Goal: Task Accomplishment & Management: Complete application form

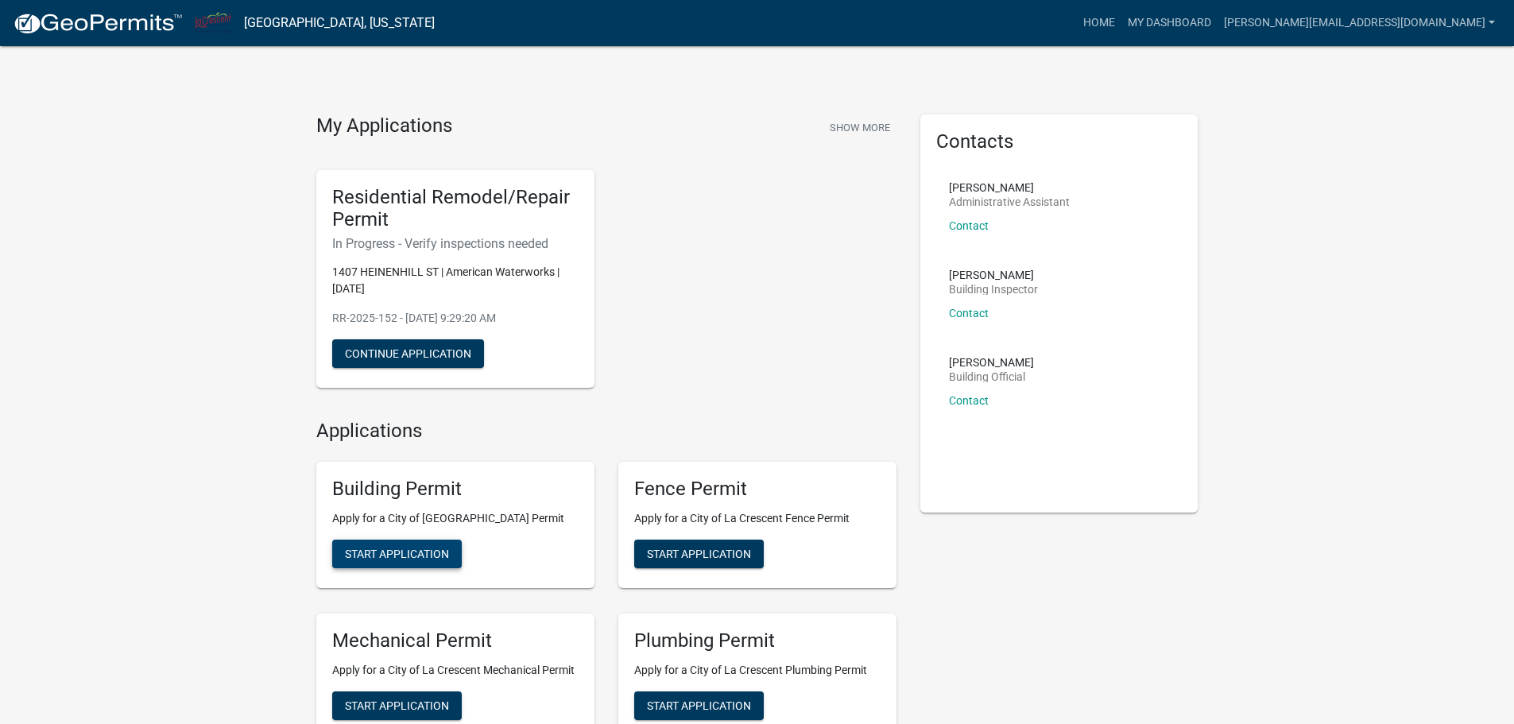
click at [424, 554] on span "Start Application" at bounding box center [397, 553] width 104 height 13
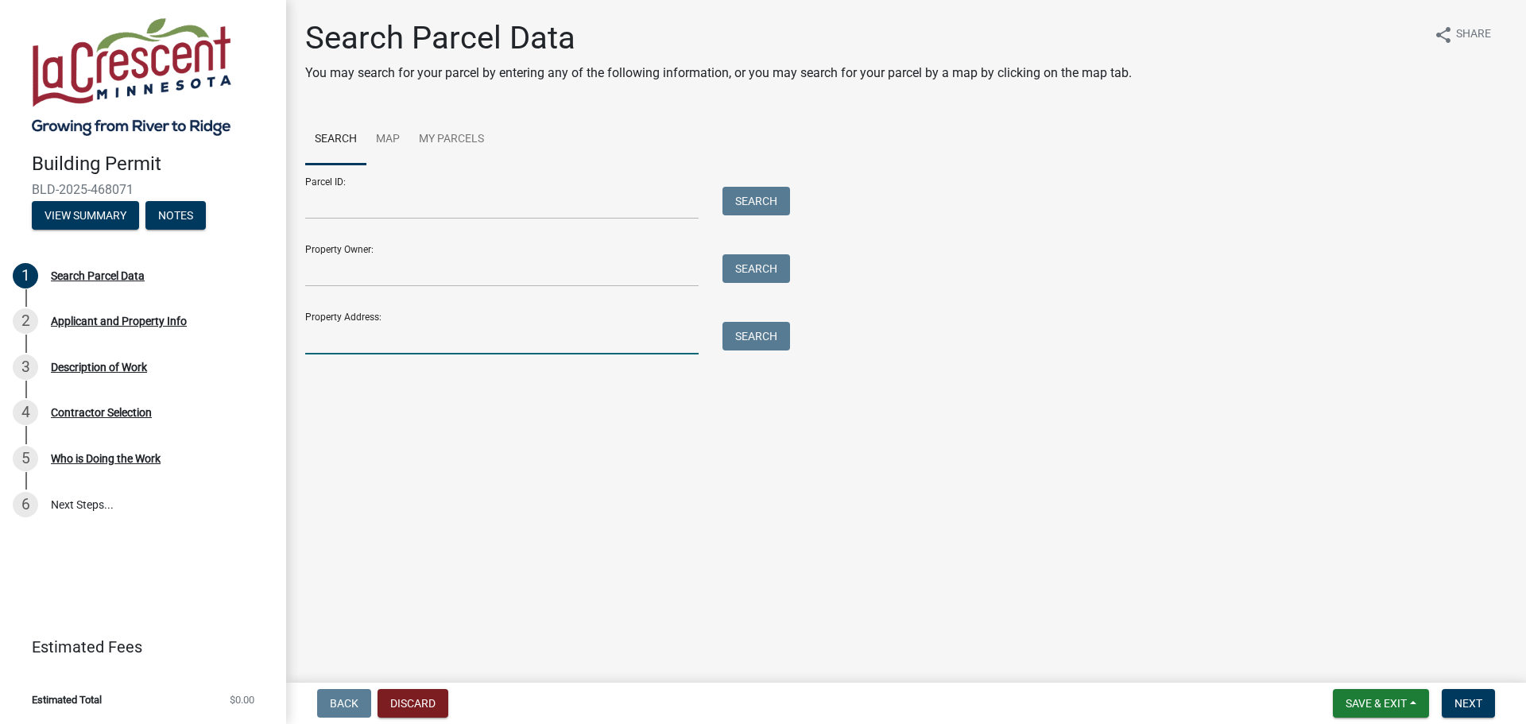
click at [402, 332] on input "Property Address:" at bounding box center [501, 338] width 393 height 33
type input "[STREET_ADDRESS]"
click at [777, 346] on button "Search" at bounding box center [757, 336] width 68 height 29
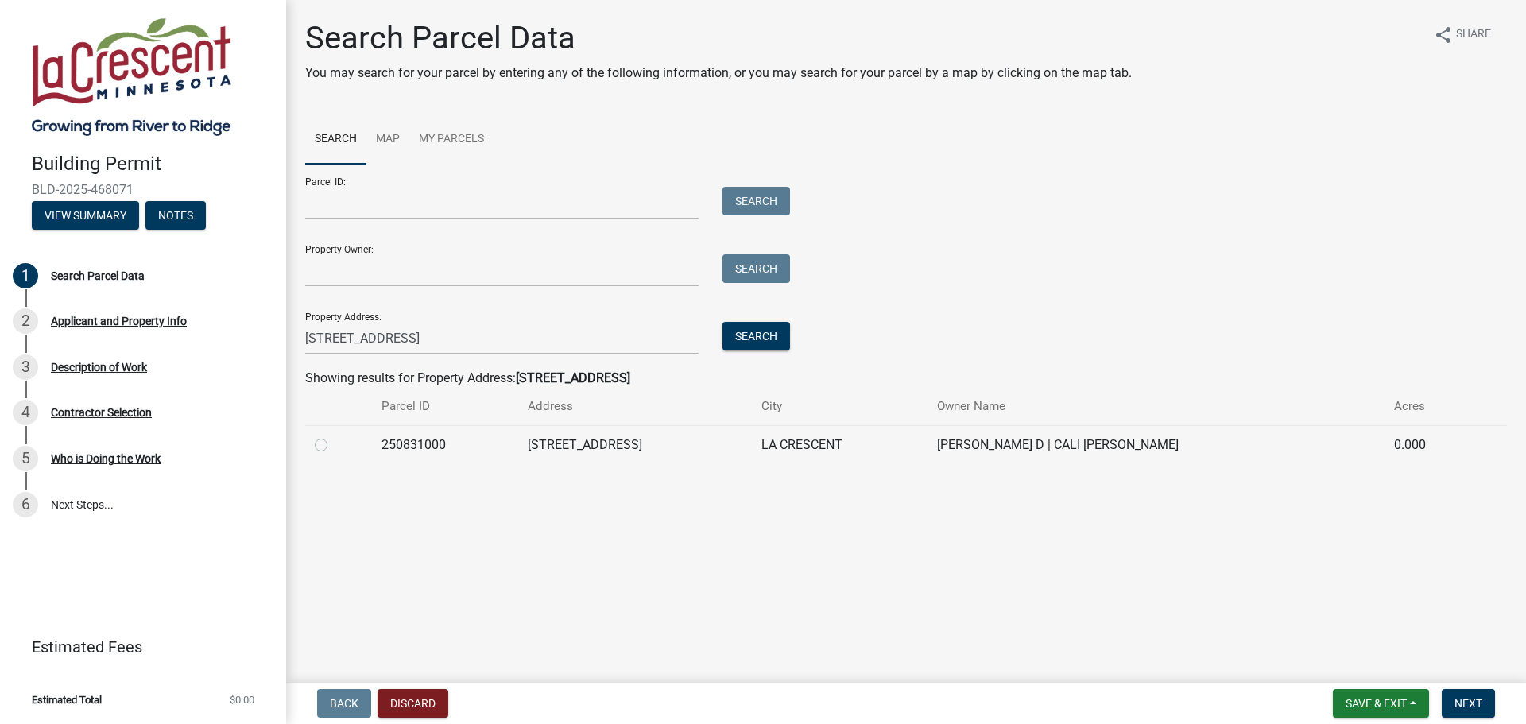
click at [666, 438] on td "[STREET_ADDRESS]" at bounding box center [635, 444] width 234 height 39
click at [312, 445] on td at bounding box center [338, 444] width 67 height 39
click at [316, 447] on td at bounding box center [338, 444] width 67 height 39
click at [331, 444] on div at bounding box center [339, 445] width 48 height 19
click at [334, 436] on label at bounding box center [334, 436] width 0 height 0
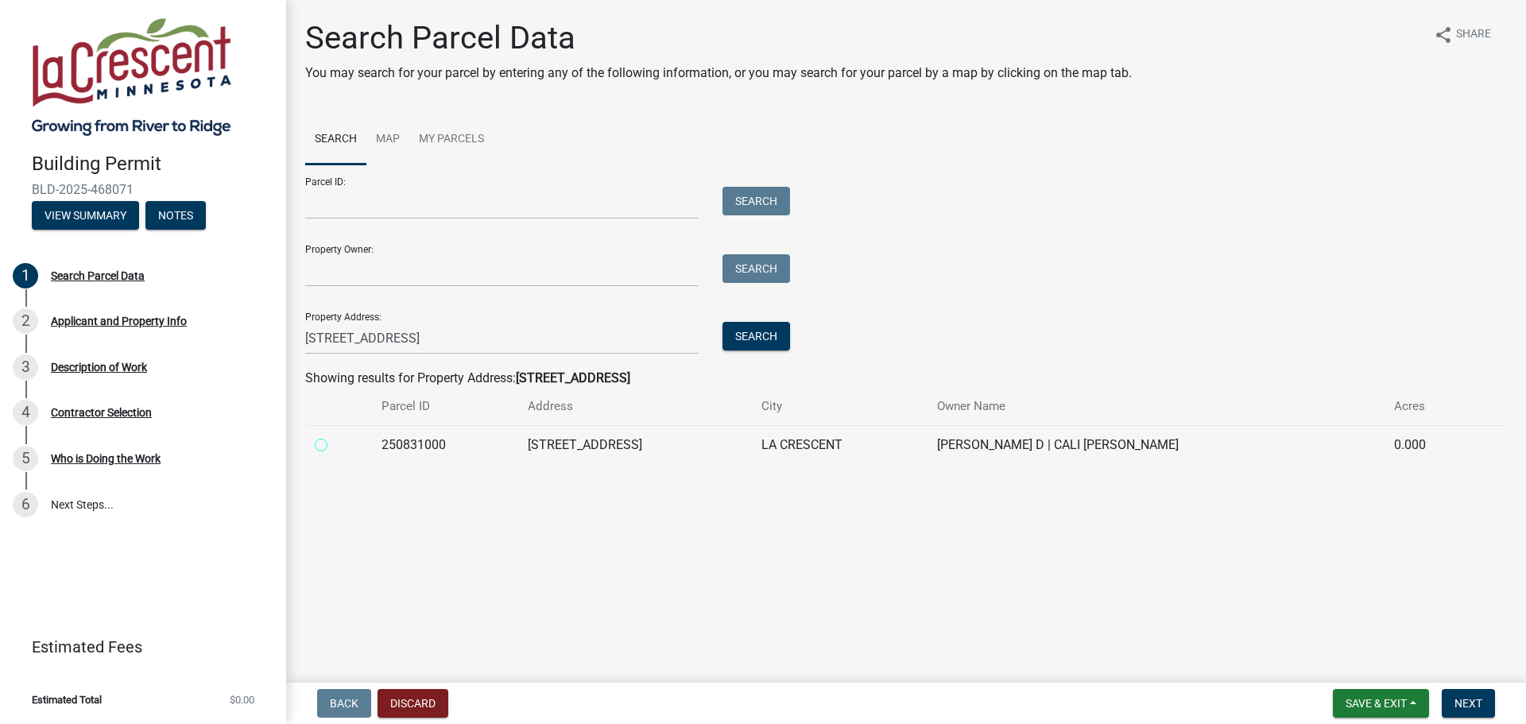
click at [334, 445] on input "radio" at bounding box center [339, 441] width 10 height 10
radio input "true"
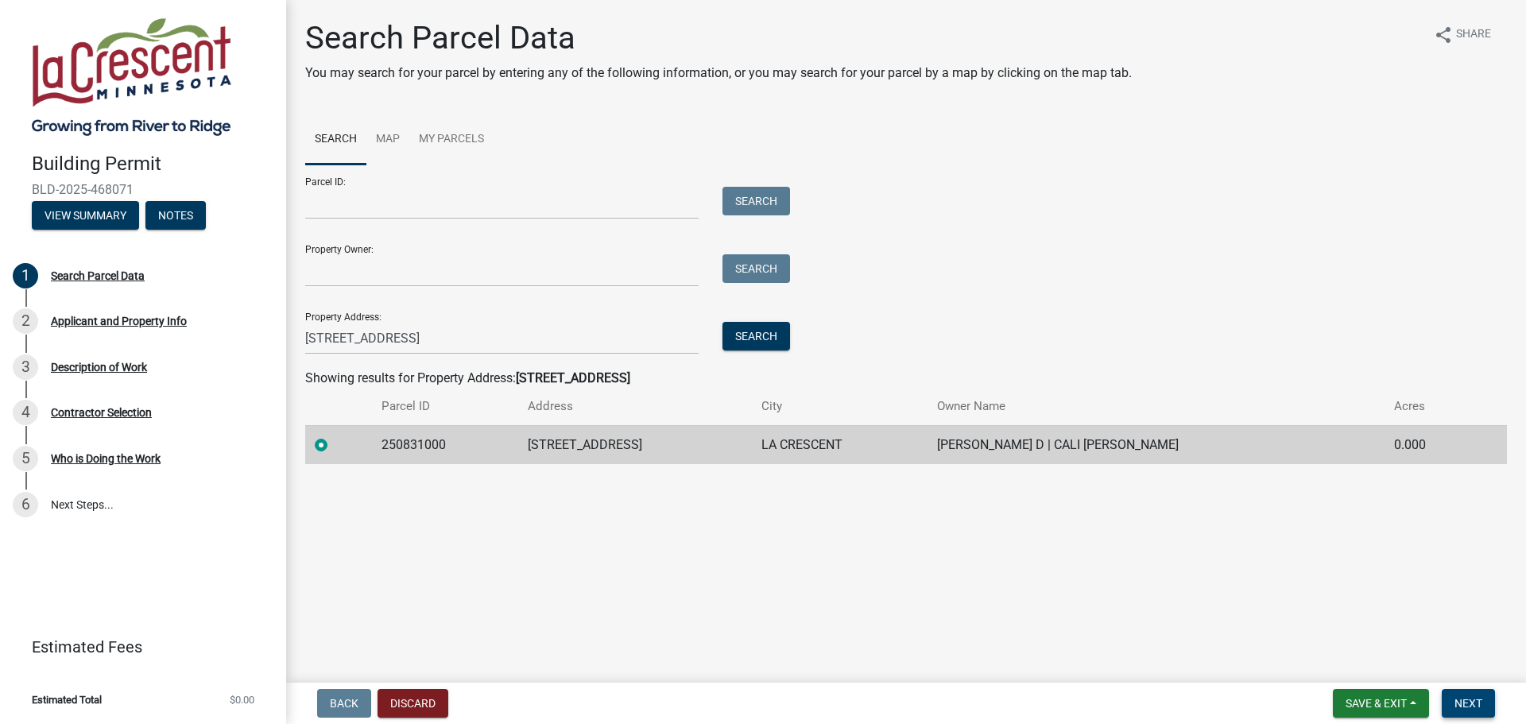
click at [1477, 698] on span "Next" at bounding box center [1469, 703] width 28 height 13
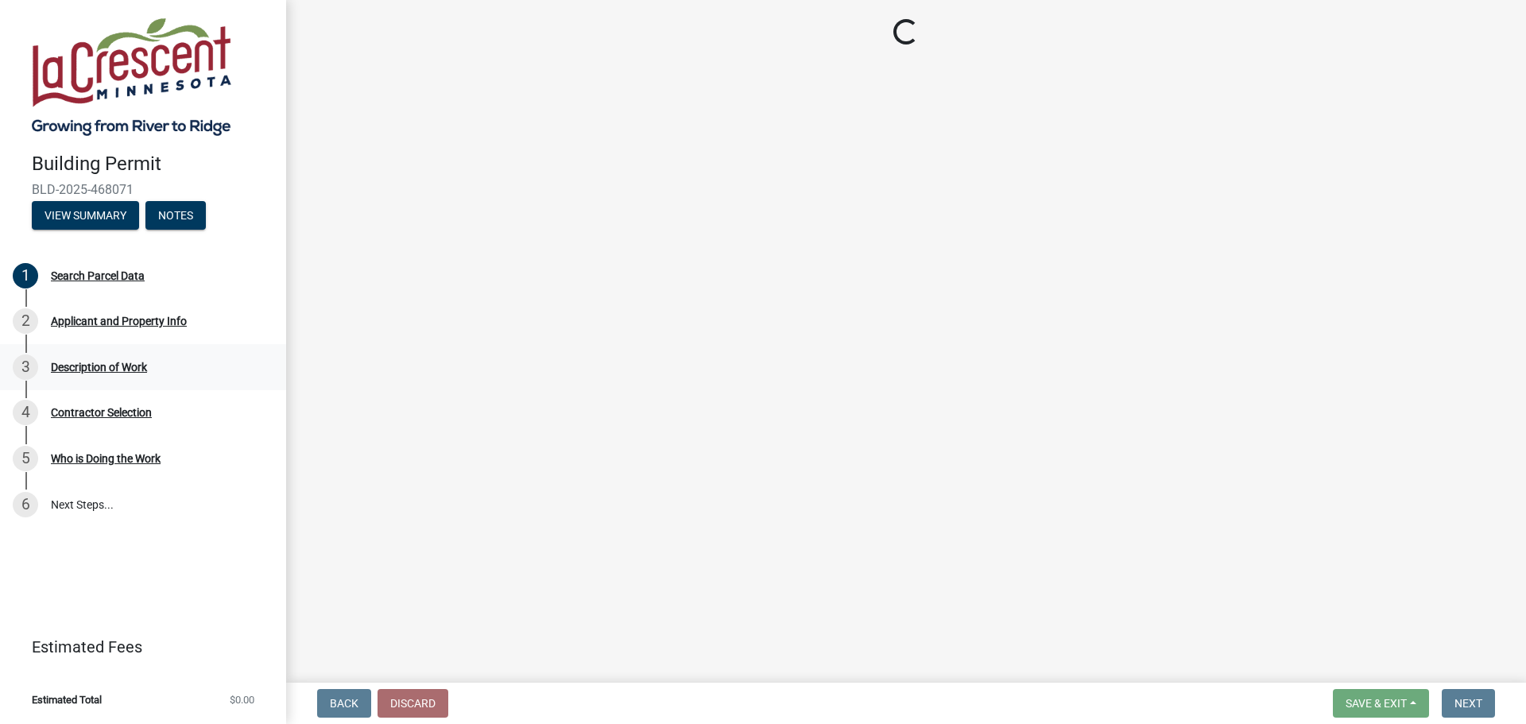
select select "e838c9e2-1e6e-4405-bddc-a3335cd38b08"
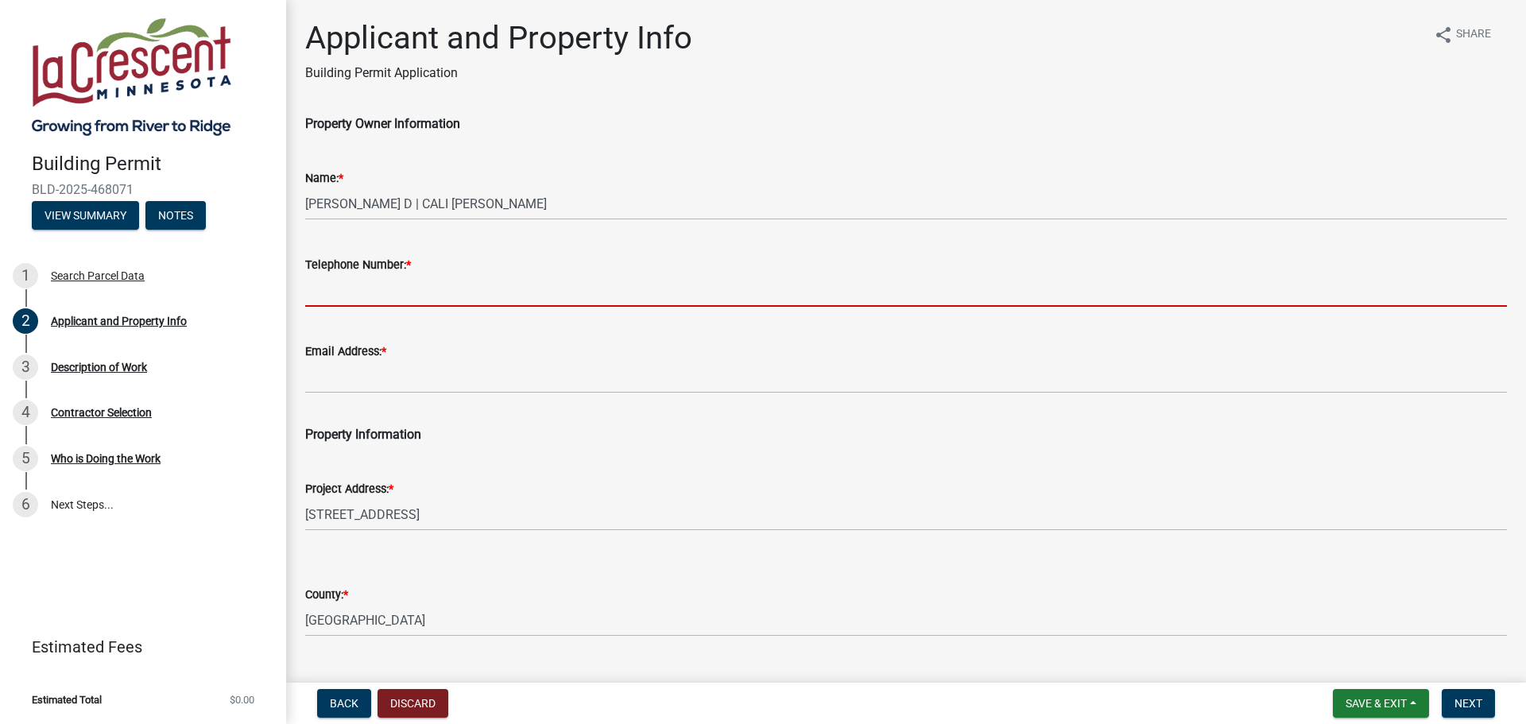
click at [428, 304] on input "Telephone Number: *" at bounding box center [906, 290] width 1202 height 33
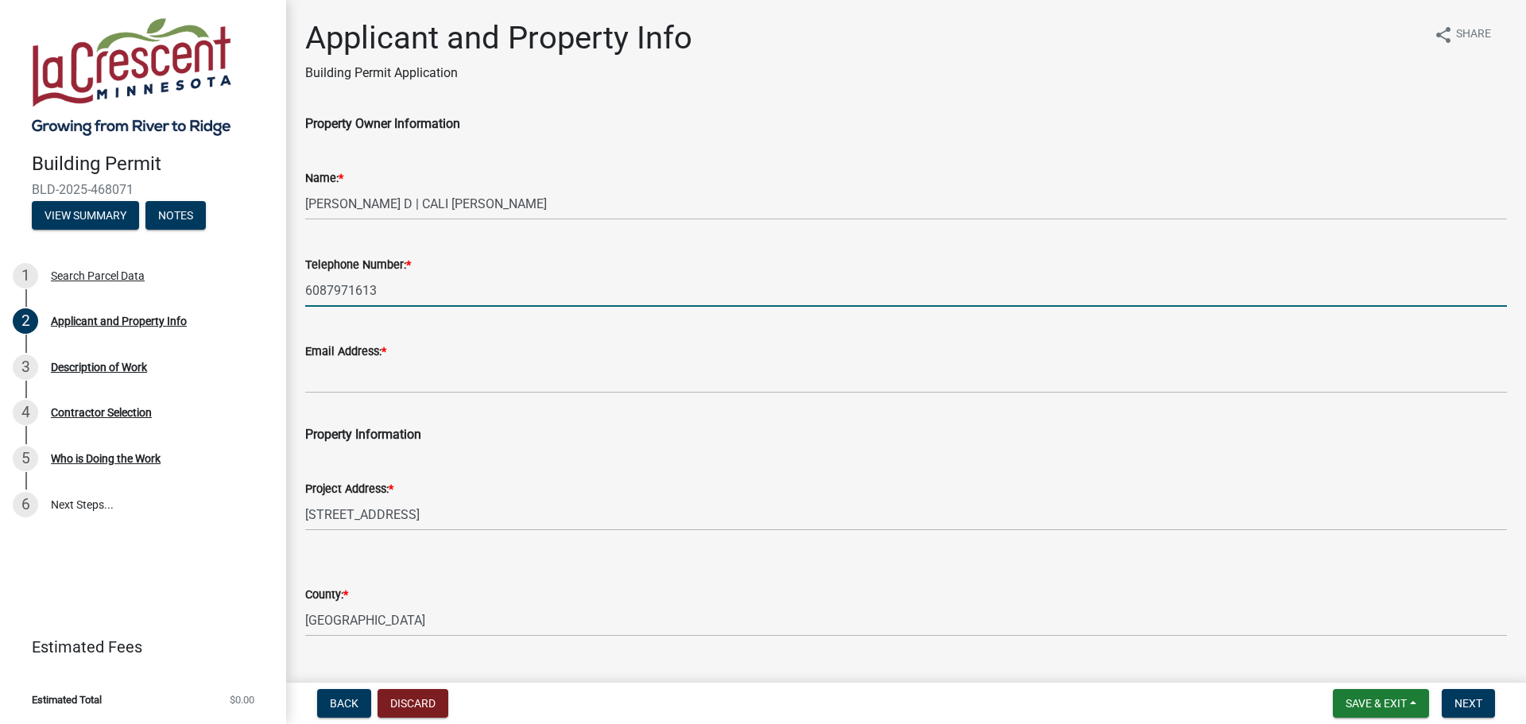
type input "6087971613"
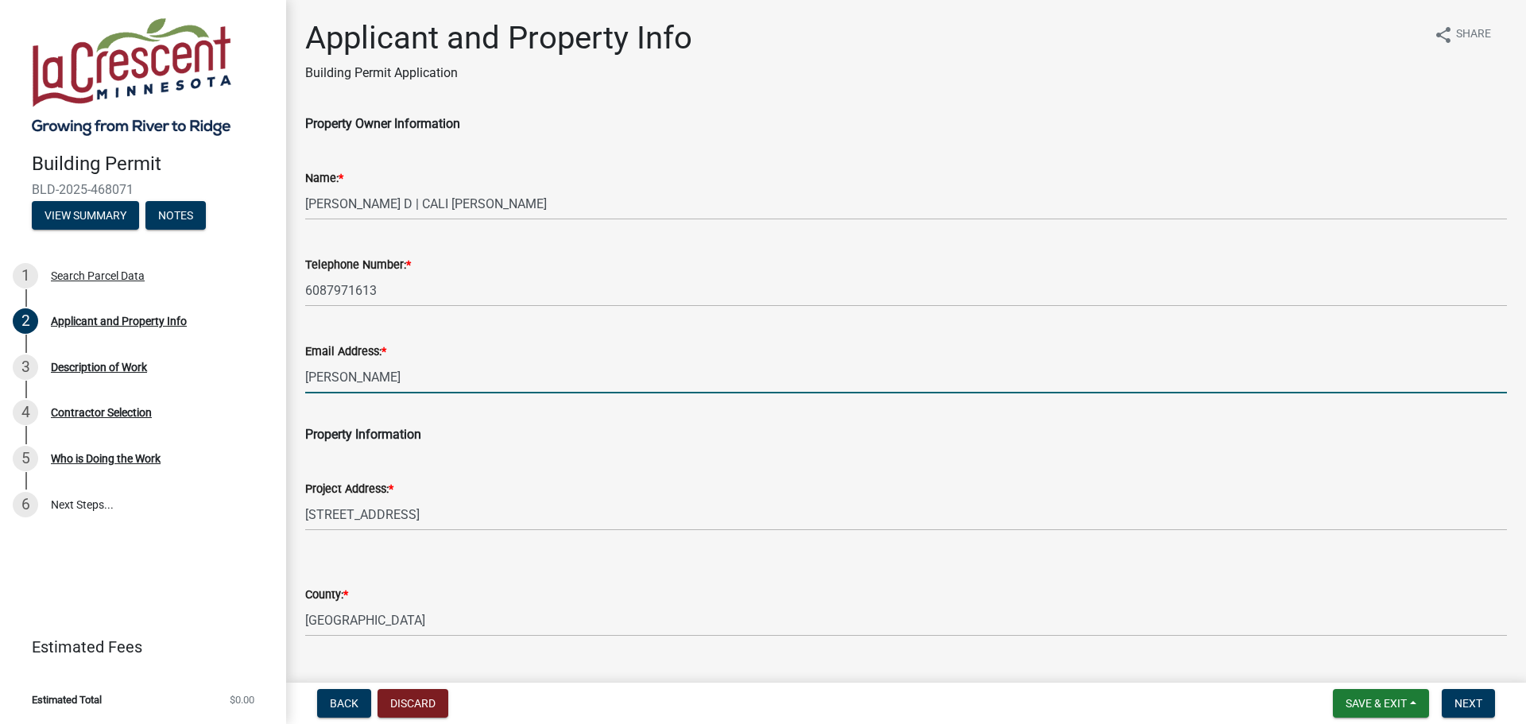
type input "[PERSON_NAME][EMAIL_ADDRESS][DOMAIN_NAME]"
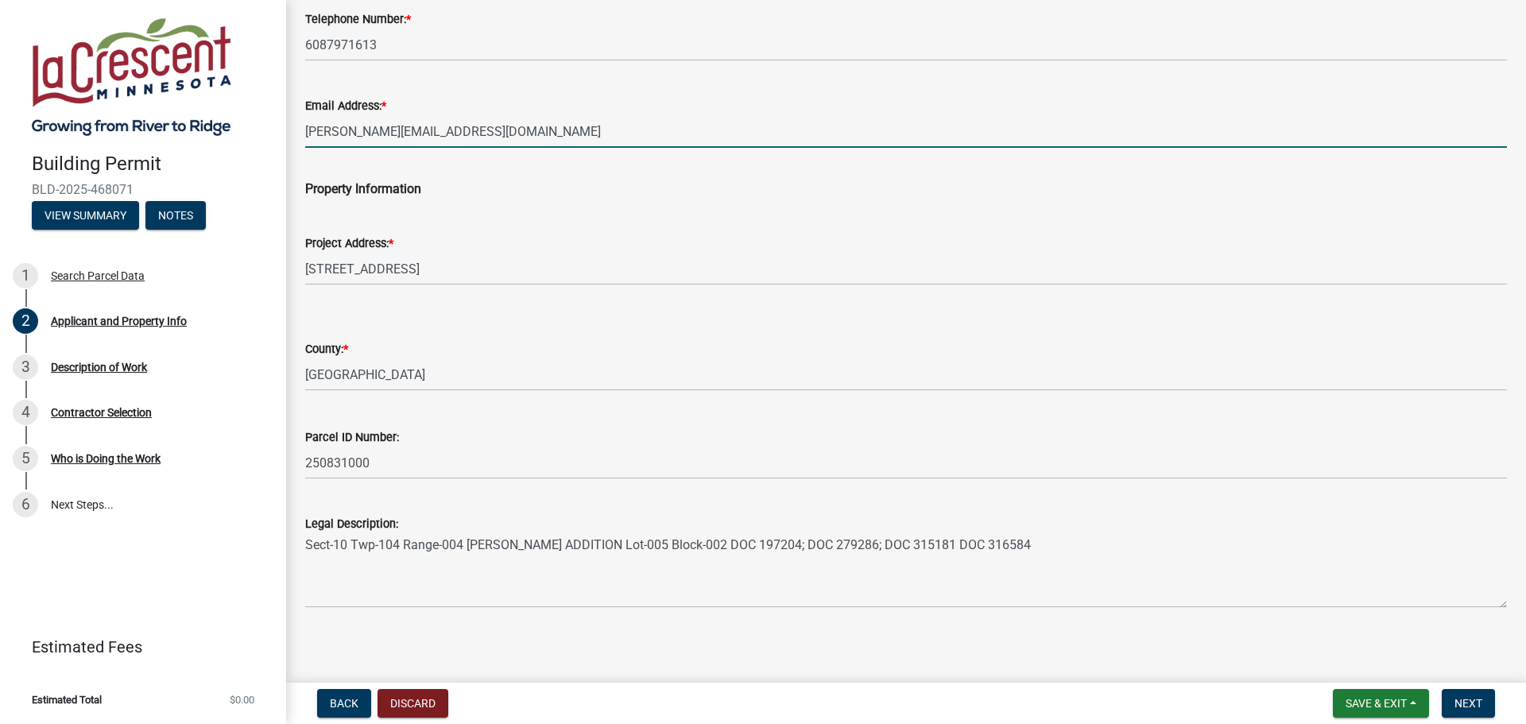
scroll to position [252, 0]
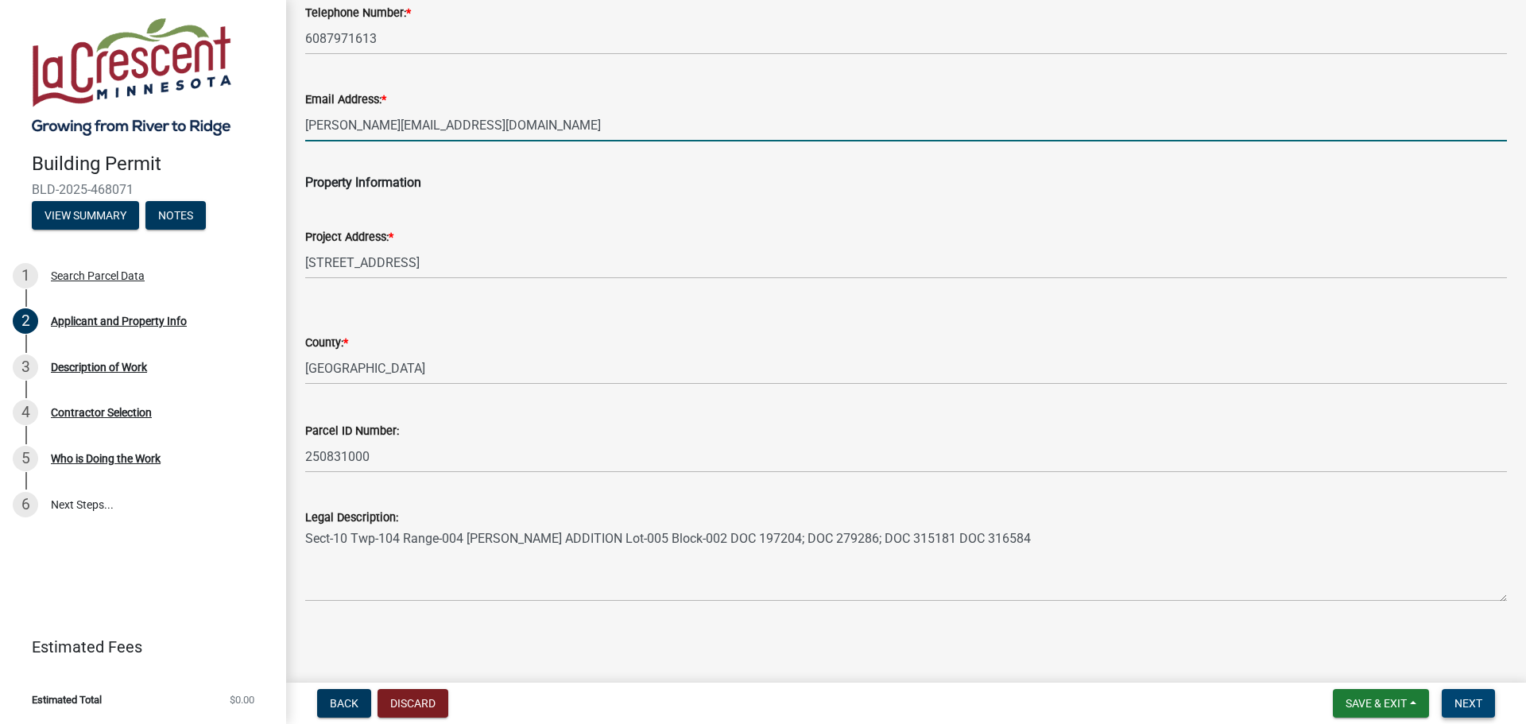
click at [1475, 704] on span "Next" at bounding box center [1469, 703] width 28 height 13
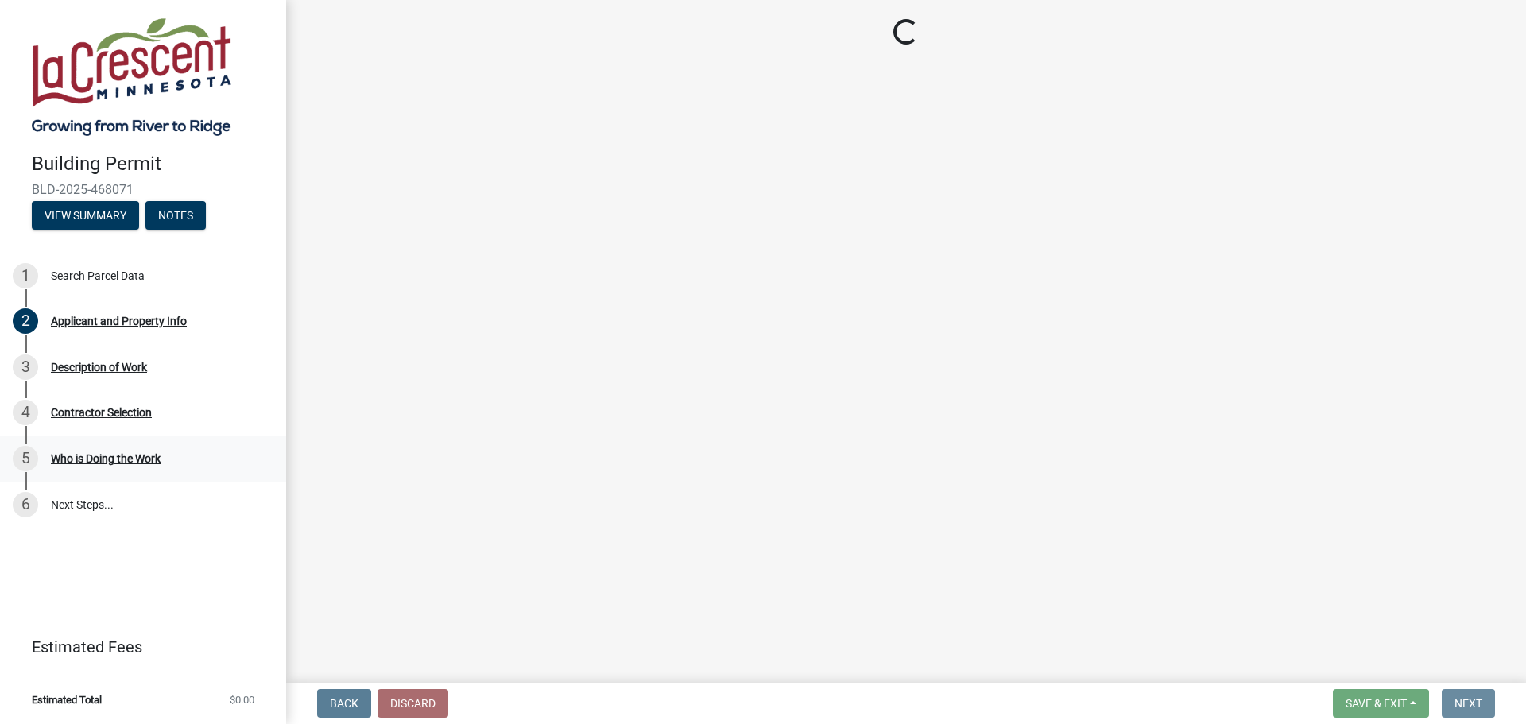
scroll to position [0, 0]
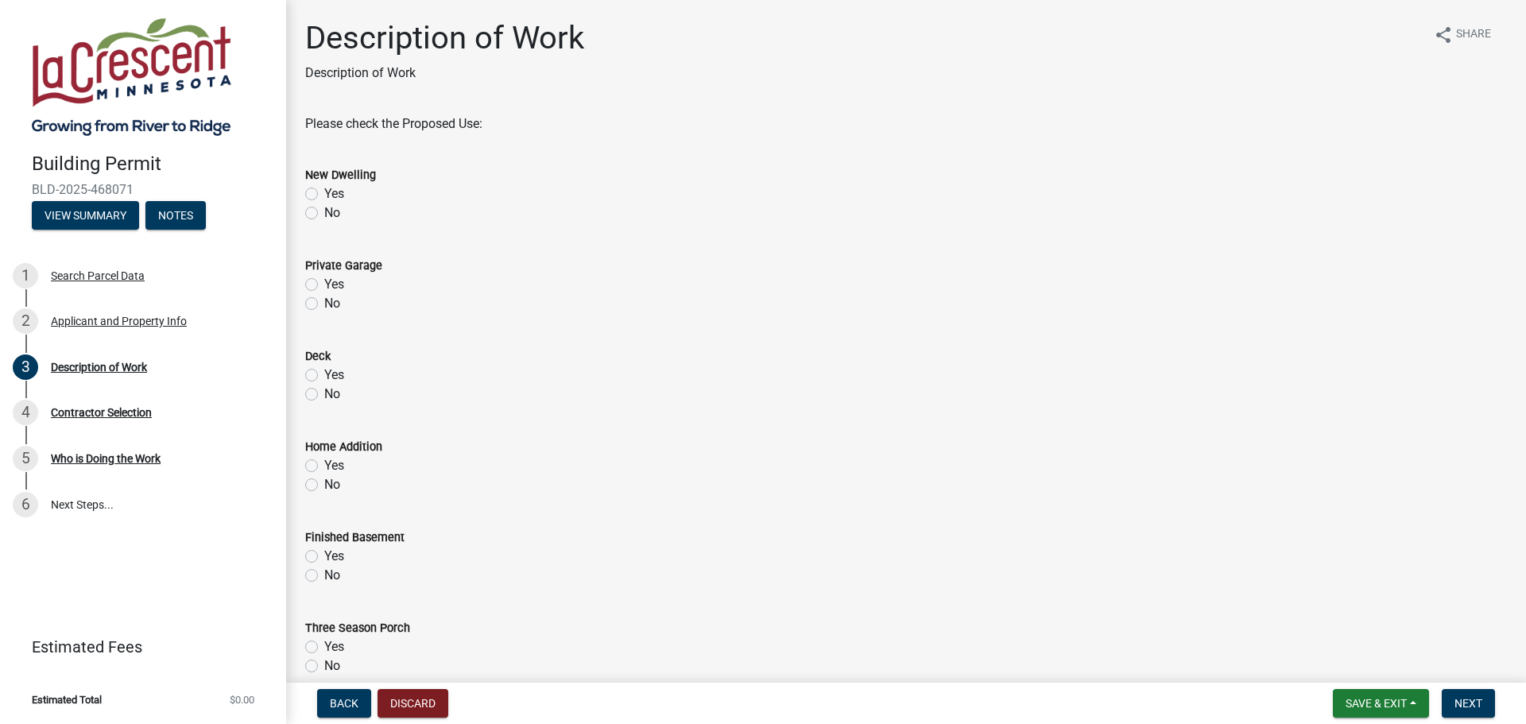
click at [324, 214] on label "No" at bounding box center [332, 213] width 16 height 19
click at [324, 214] on input "No" at bounding box center [329, 209] width 10 height 10
radio input "true"
click at [324, 303] on label "No" at bounding box center [332, 303] width 16 height 19
click at [324, 303] on input "No" at bounding box center [329, 299] width 10 height 10
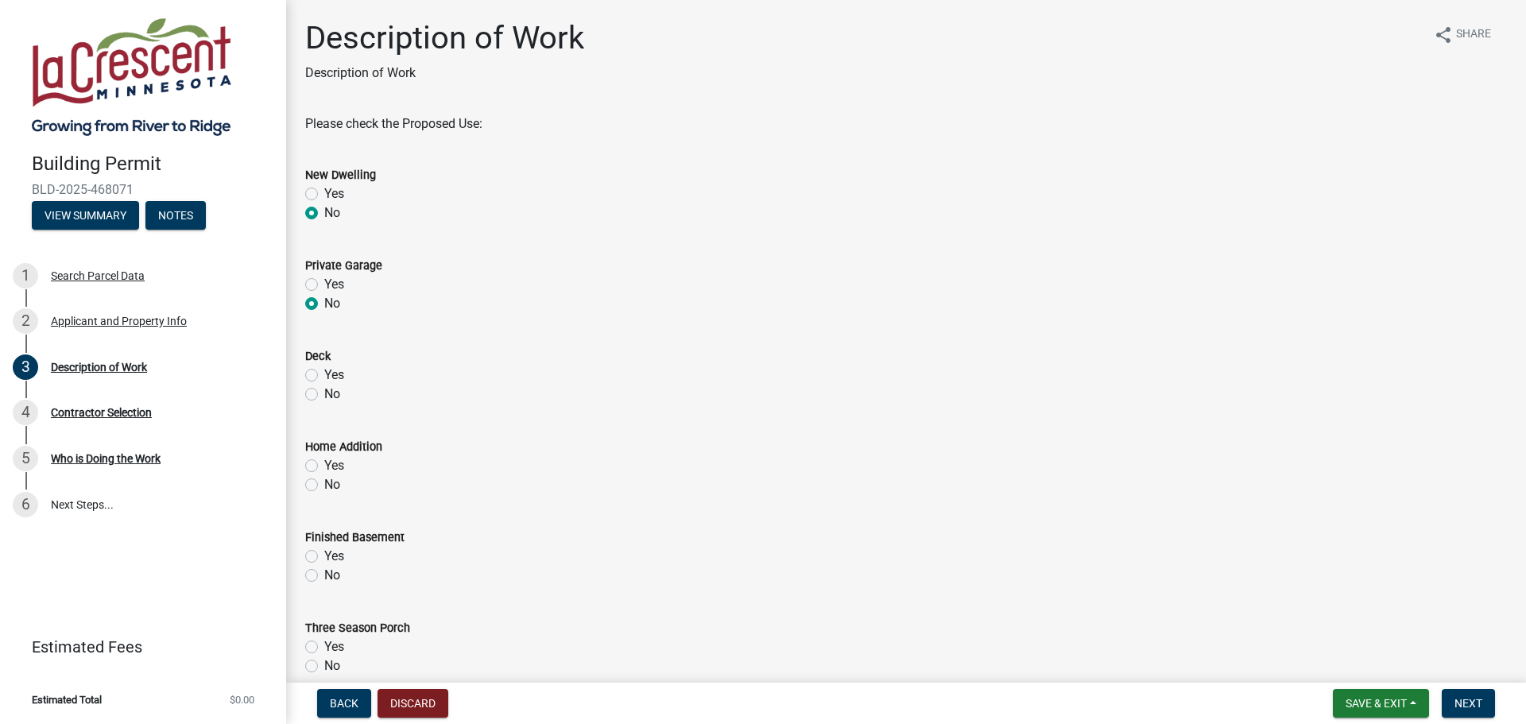
radio input "true"
click at [324, 390] on label "No" at bounding box center [332, 394] width 16 height 19
click at [324, 390] on input "No" at bounding box center [329, 390] width 10 height 10
radio input "true"
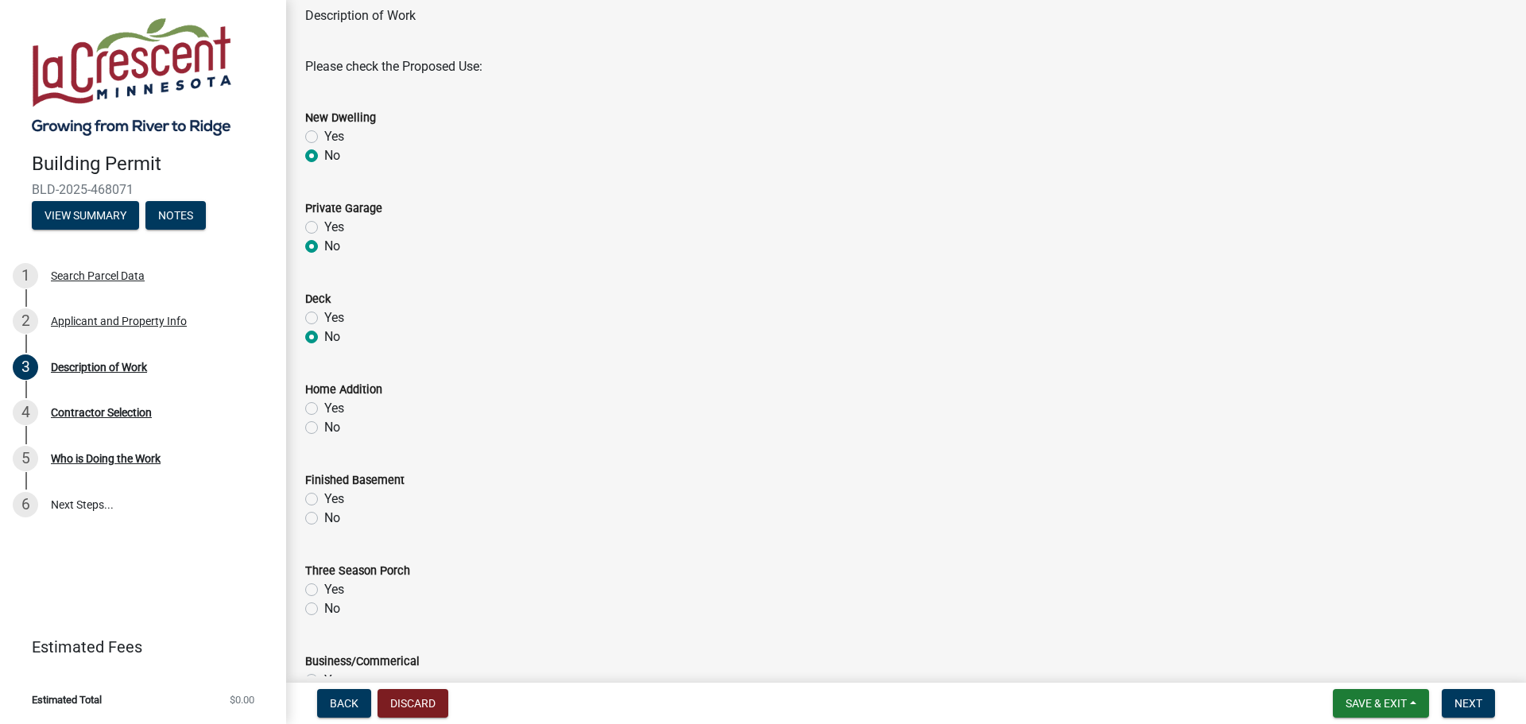
scroll to position [159, 0]
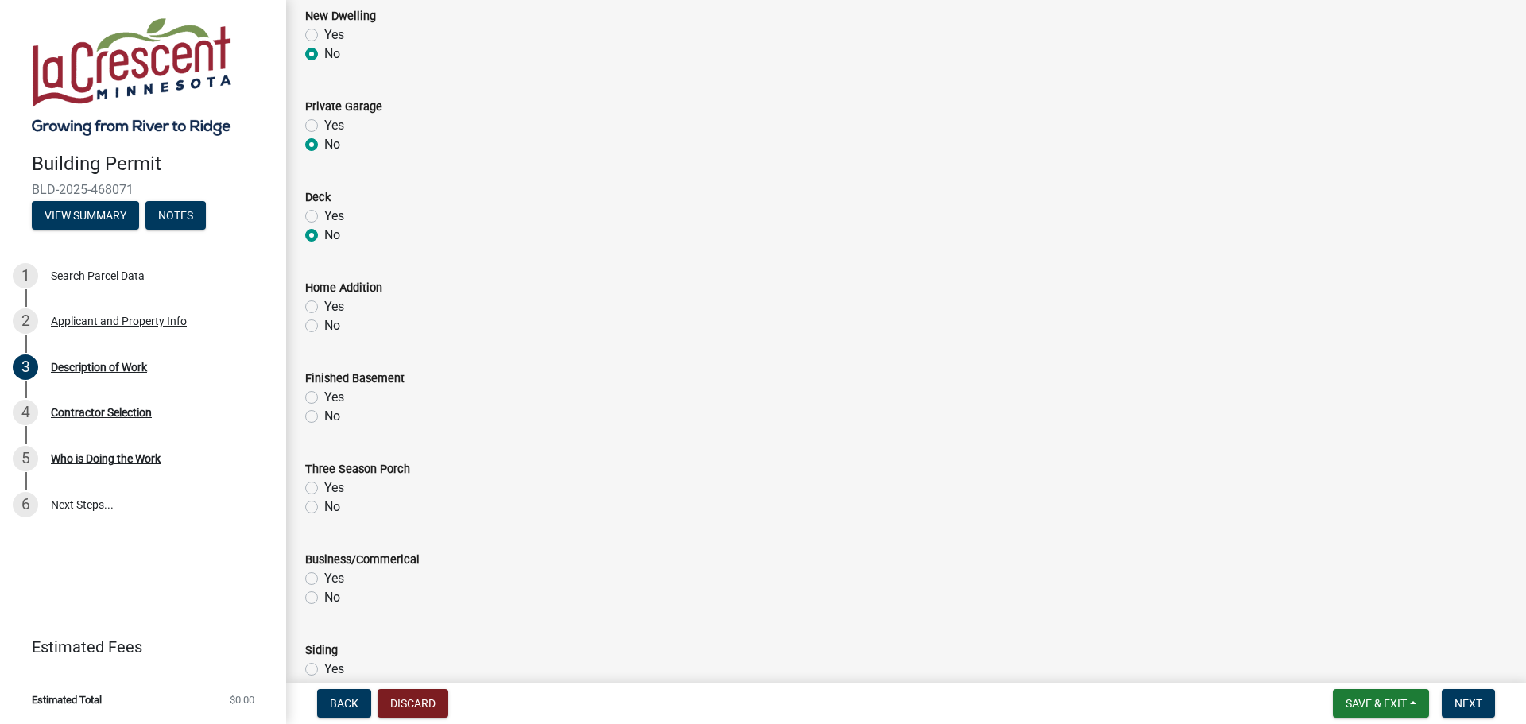
click at [324, 328] on label "No" at bounding box center [332, 325] width 16 height 19
click at [324, 327] on input "No" at bounding box center [329, 321] width 10 height 10
radio input "true"
click at [324, 415] on label "No" at bounding box center [332, 416] width 16 height 19
click at [324, 415] on input "No" at bounding box center [329, 412] width 10 height 10
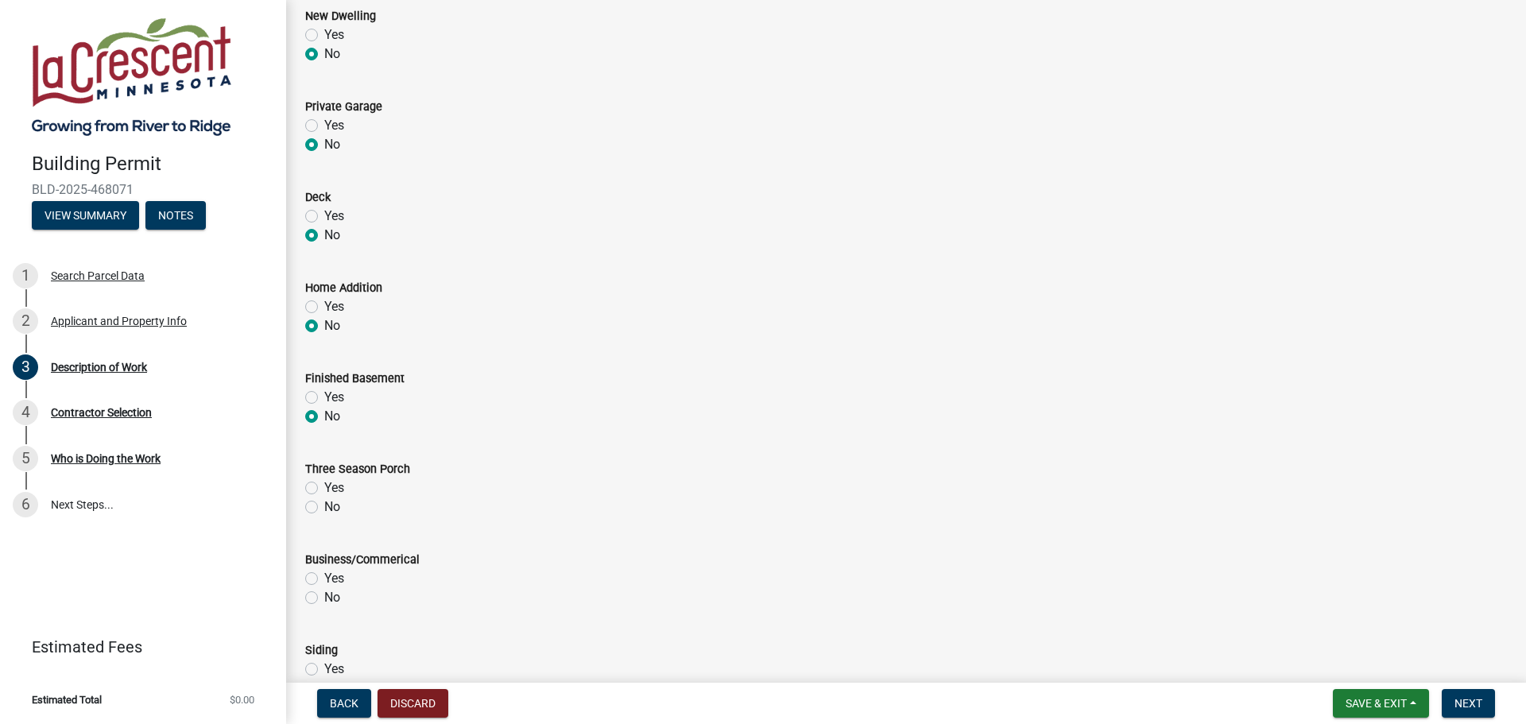
radio input "true"
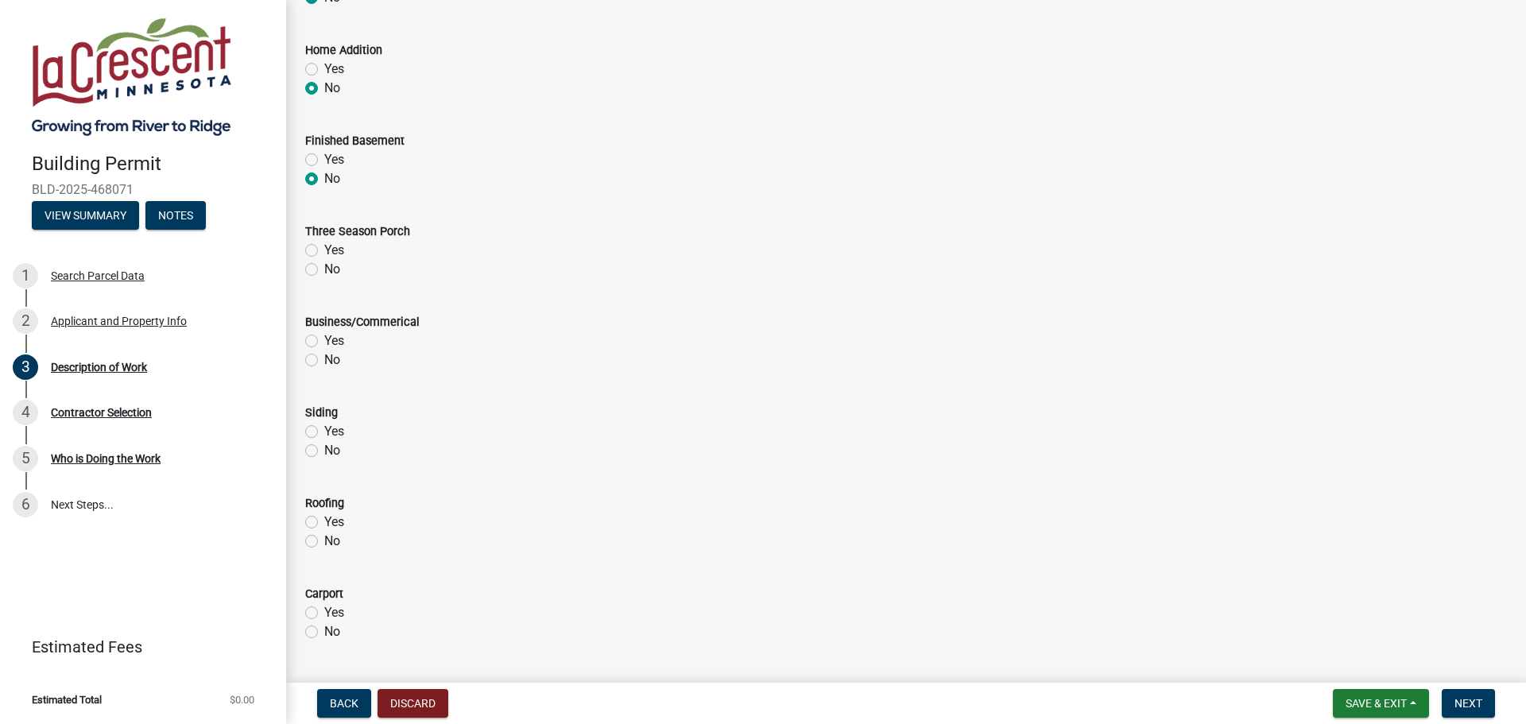
scroll to position [397, 0]
click at [324, 269] on label "No" at bounding box center [332, 268] width 16 height 19
click at [324, 269] on input "No" at bounding box center [329, 264] width 10 height 10
radio input "true"
click at [309, 366] on div "No" at bounding box center [906, 359] width 1202 height 19
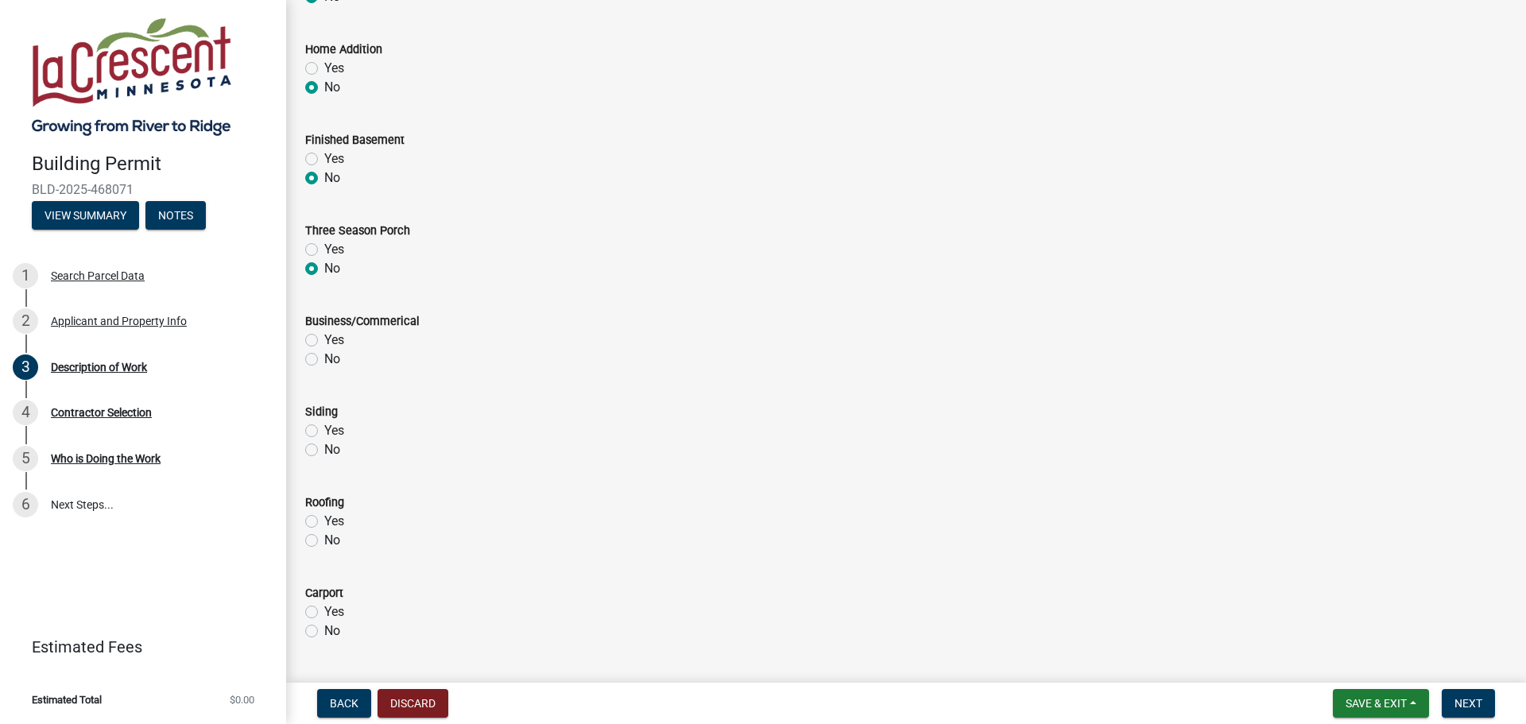
click at [324, 452] on label "No" at bounding box center [332, 449] width 16 height 19
click at [324, 451] on input "No" at bounding box center [329, 445] width 10 height 10
radio input "true"
click at [314, 368] on div "No" at bounding box center [906, 359] width 1202 height 19
click at [324, 359] on label "No" at bounding box center [332, 359] width 16 height 19
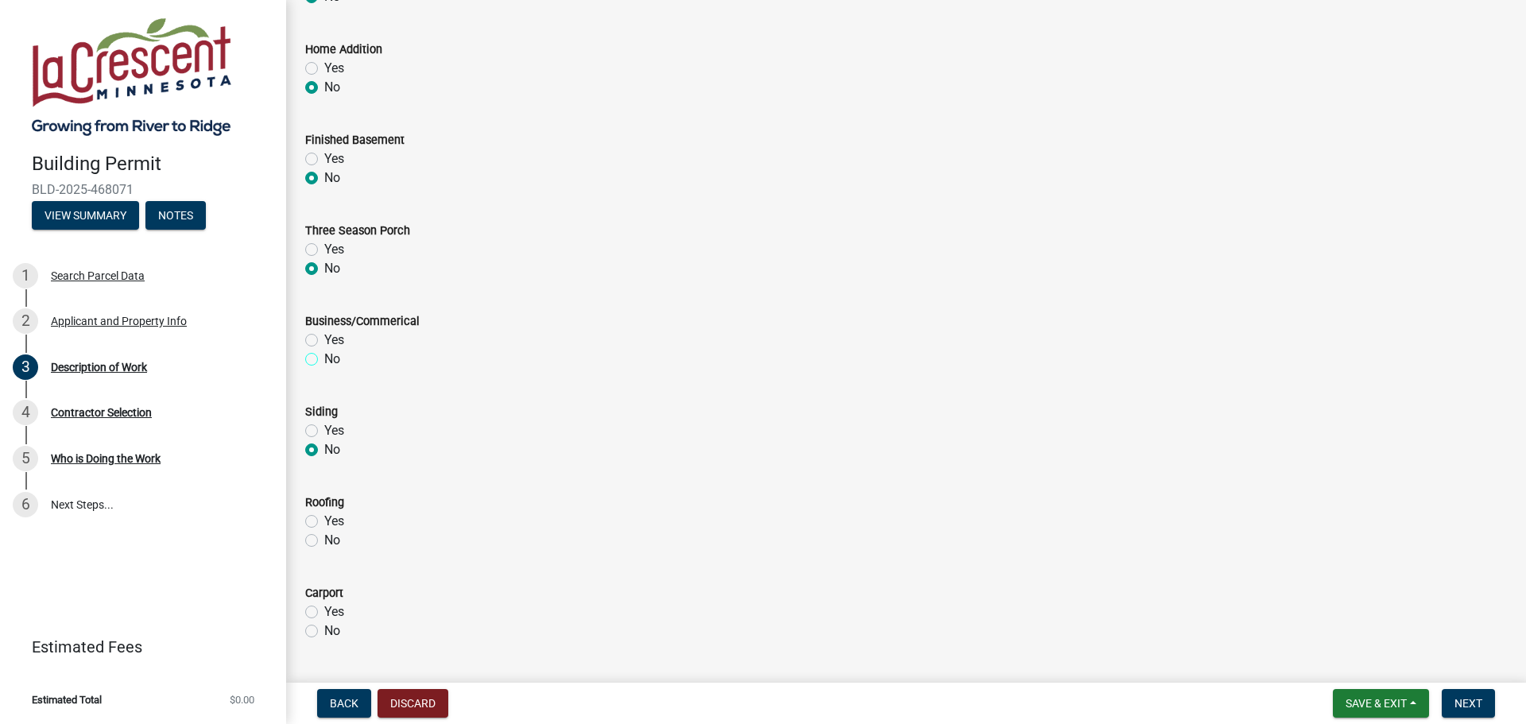
click at [324, 359] on input "No" at bounding box center [329, 355] width 10 height 10
radio input "true"
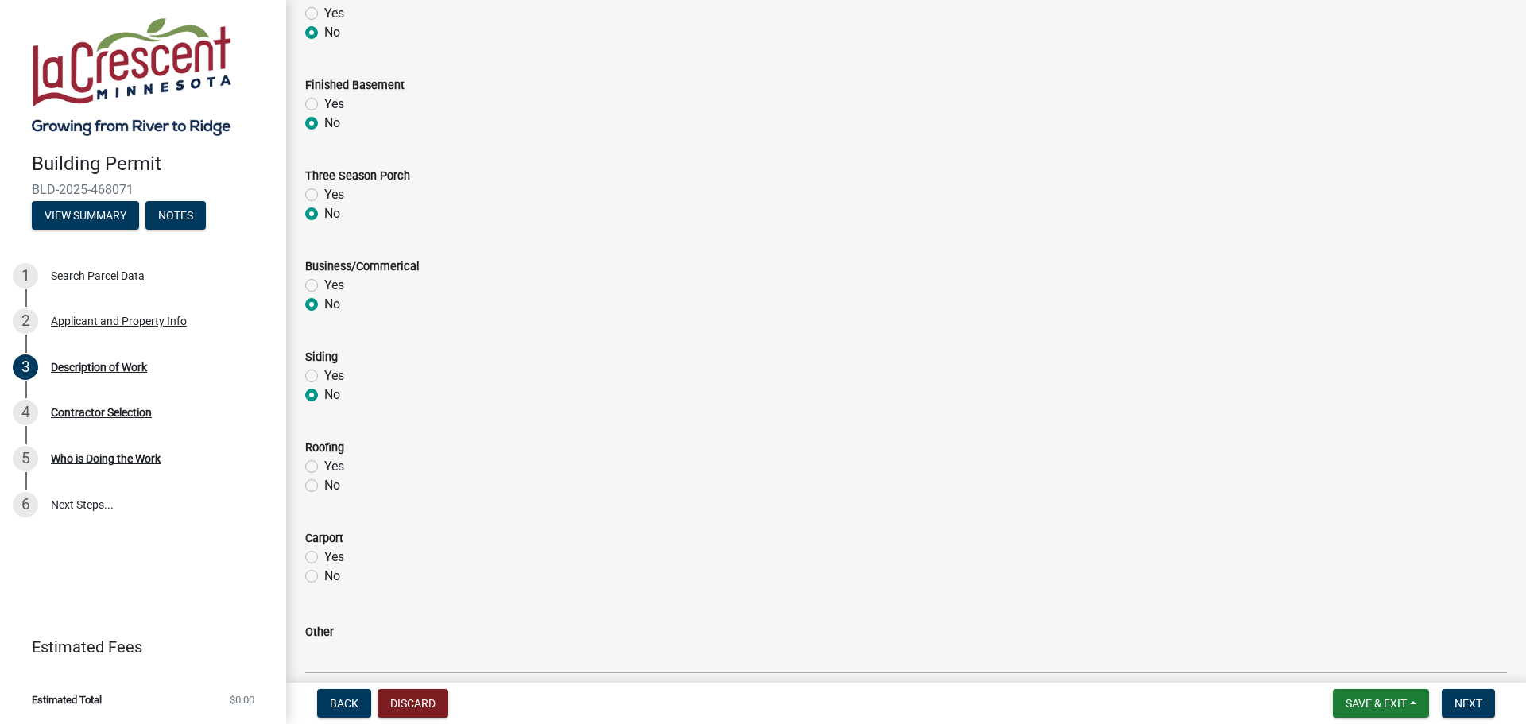
scroll to position [556, 0]
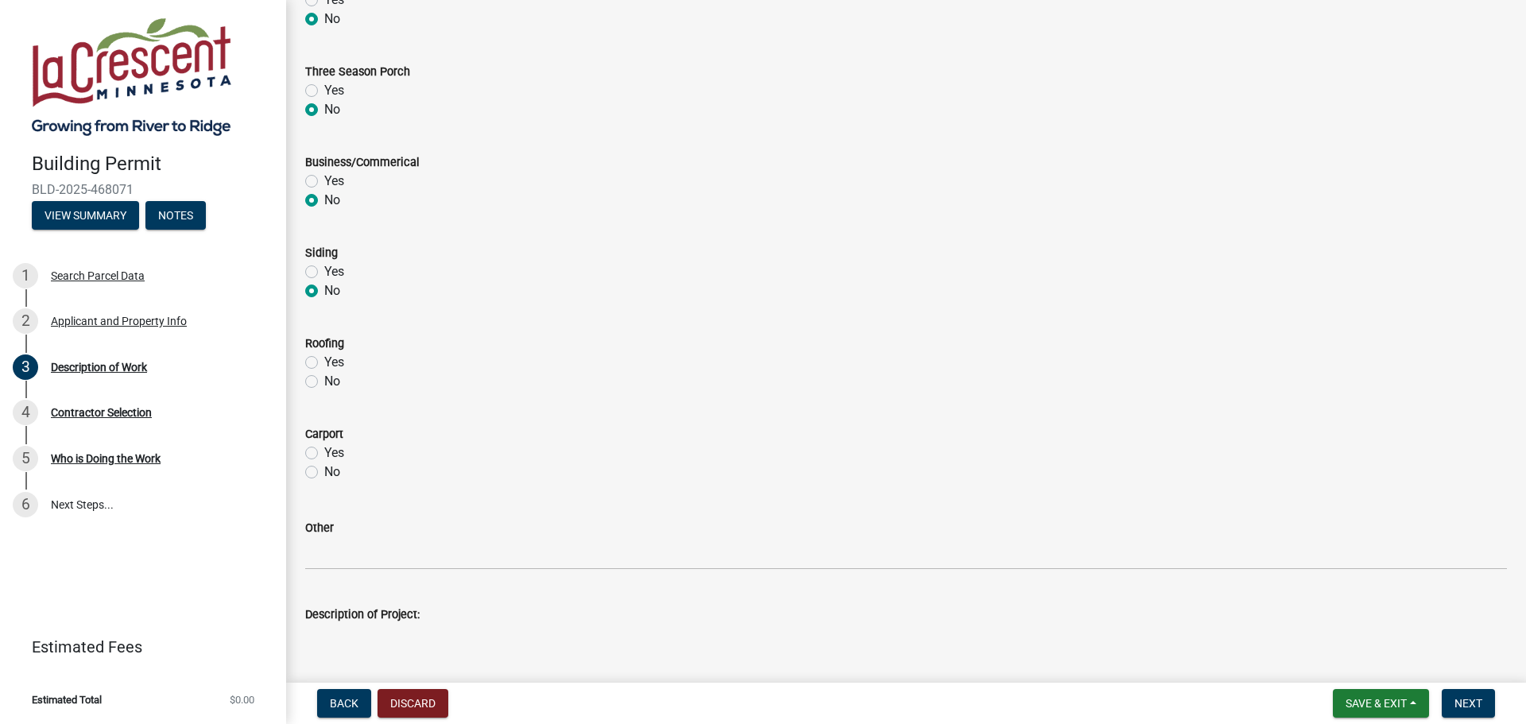
click at [324, 379] on label "No" at bounding box center [332, 381] width 16 height 19
click at [324, 379] on input "No" at bounding box center [329, 377] width 10 height 10
radio input "true"
click at [312, 483] on wm-data-entity-input "Carport Yes No" at bounding box center [906, 450] width 1202 height 91
click at [324, 474] on label "No" at bounding box center [332, 472] width 16 height 19
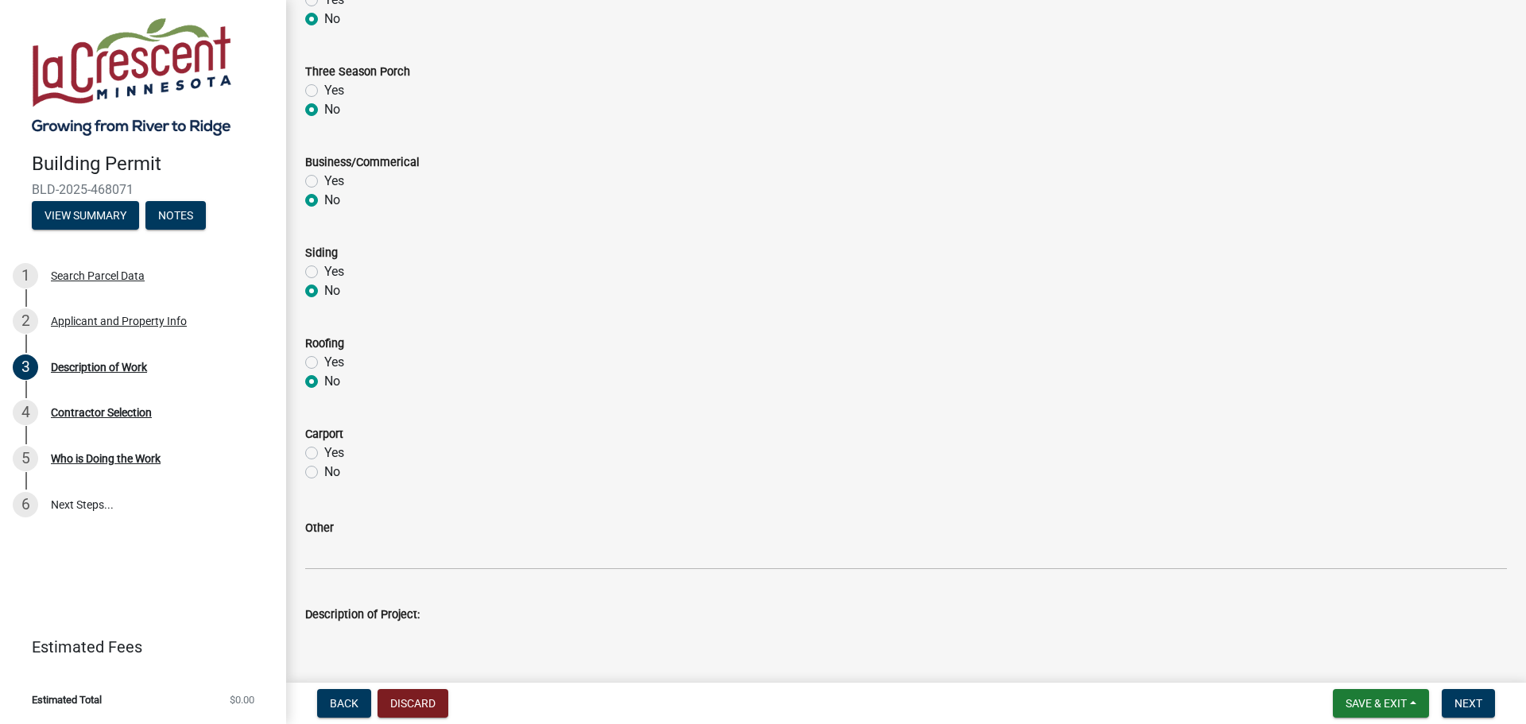
click at [324, 473] on input "No" at bounding box center [329, 468] width 10 height 10
radio input "true"
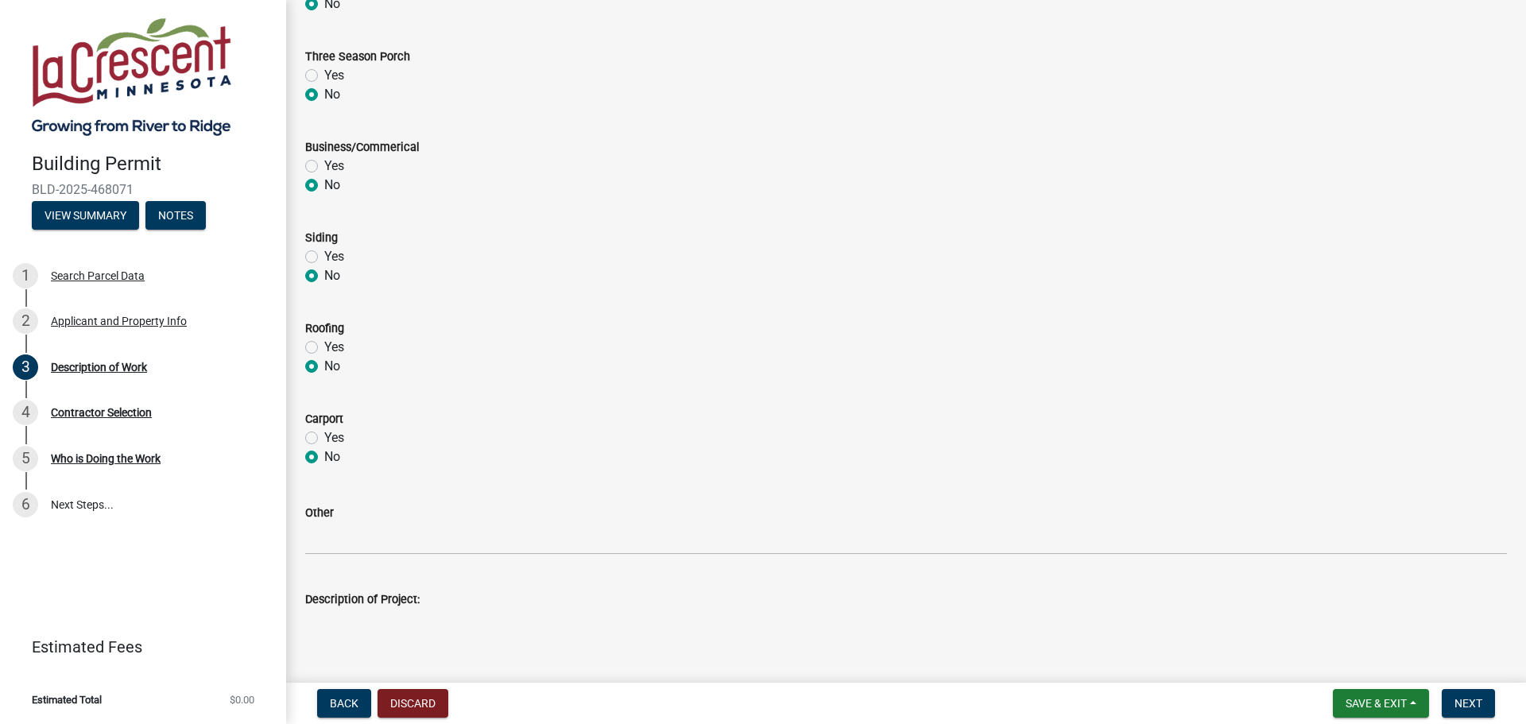
scroll to position [653, 0]
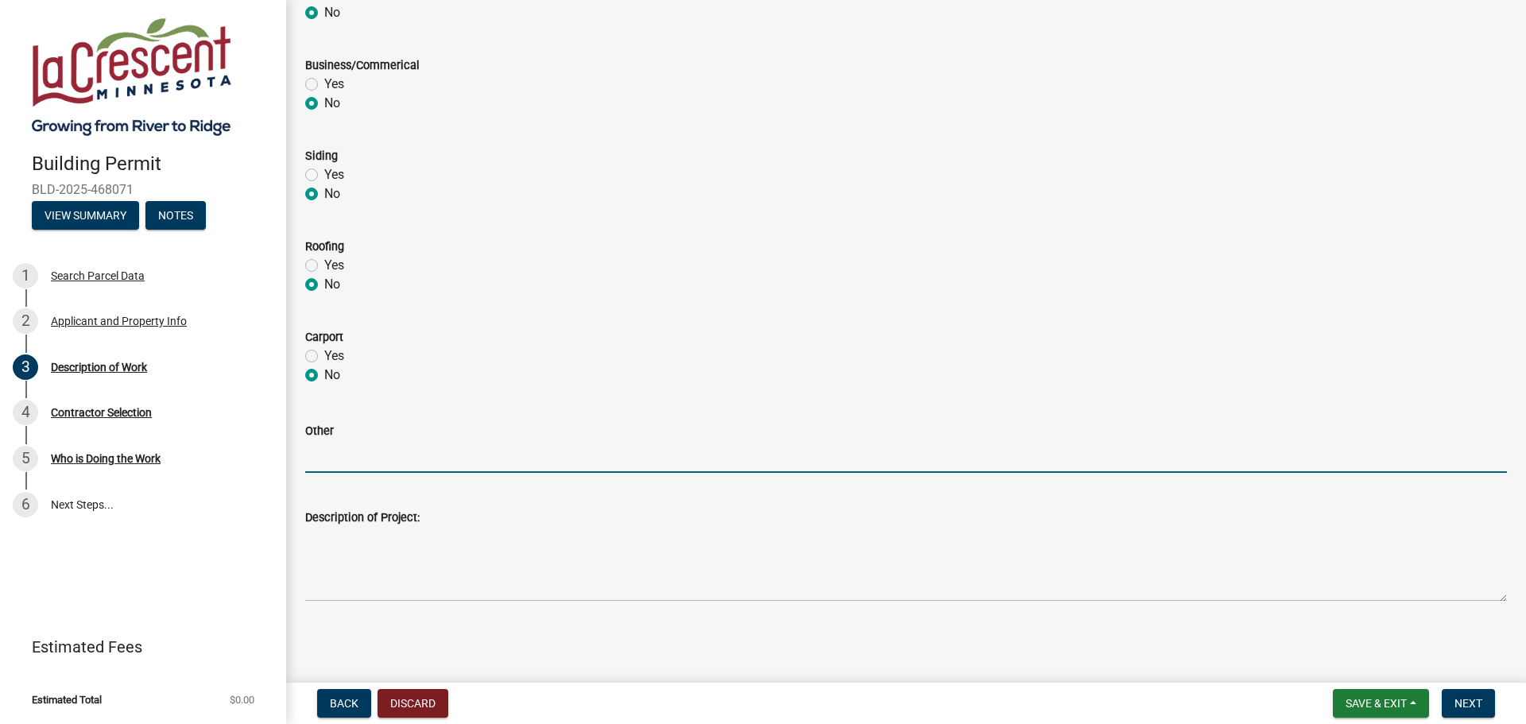
click at [405, 455] on input "Other" at bounding box center [906, 456] width 1202 height 33
type input "Basement remodel"
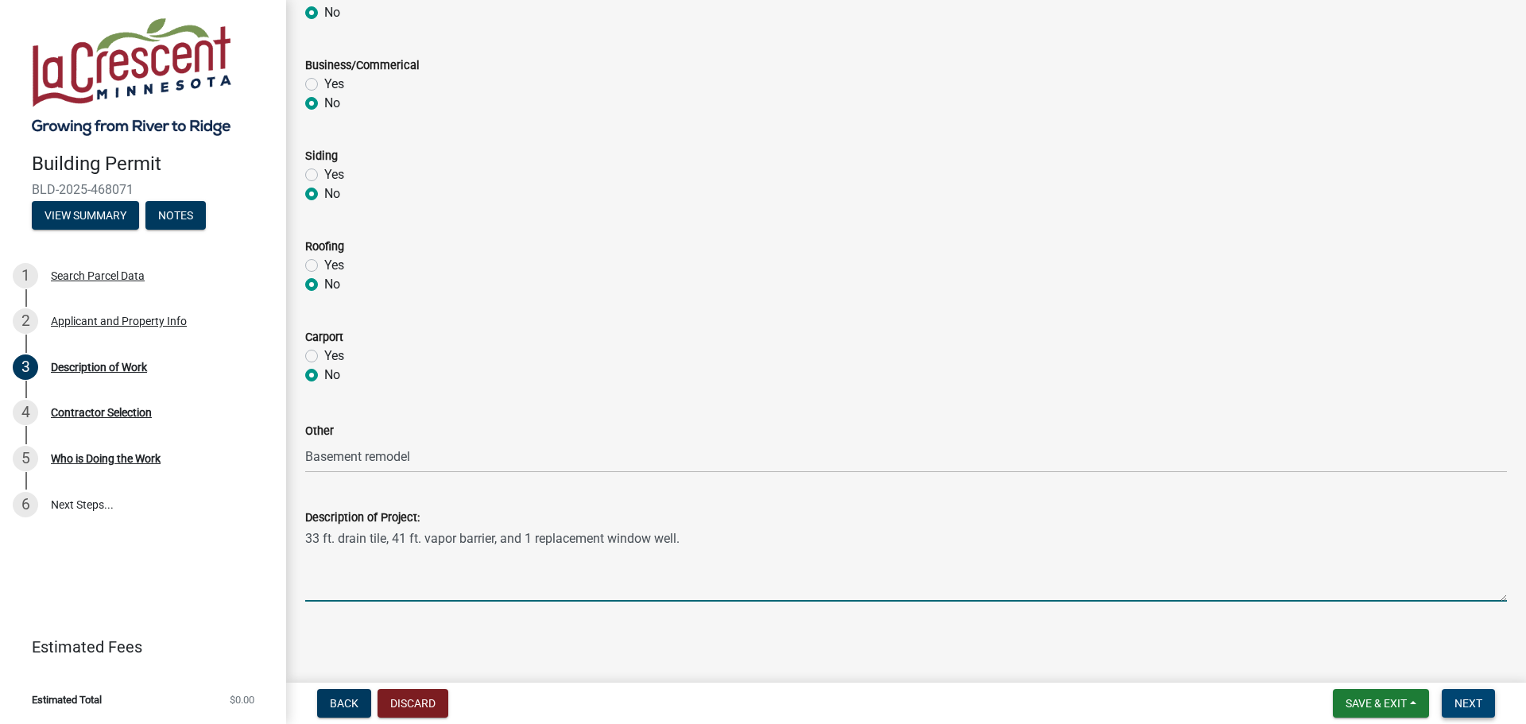
type textarea "33 ft. drain tile, 41 ft. vapor barrier, and 1 replacement window well."
click at [1463, 701] on span "Next" at bounding box center [1469, 703] width 28 height 13
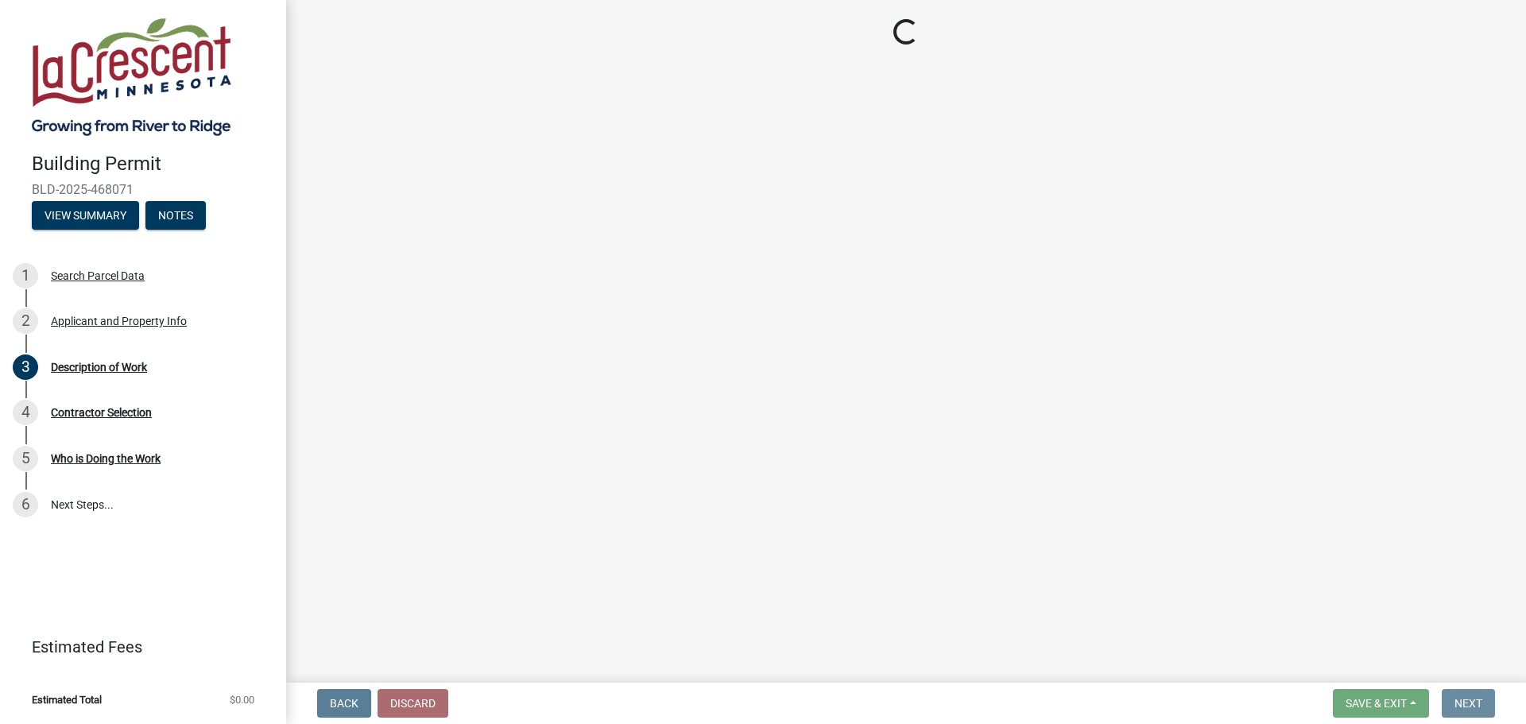
scroll to position [0, 0]
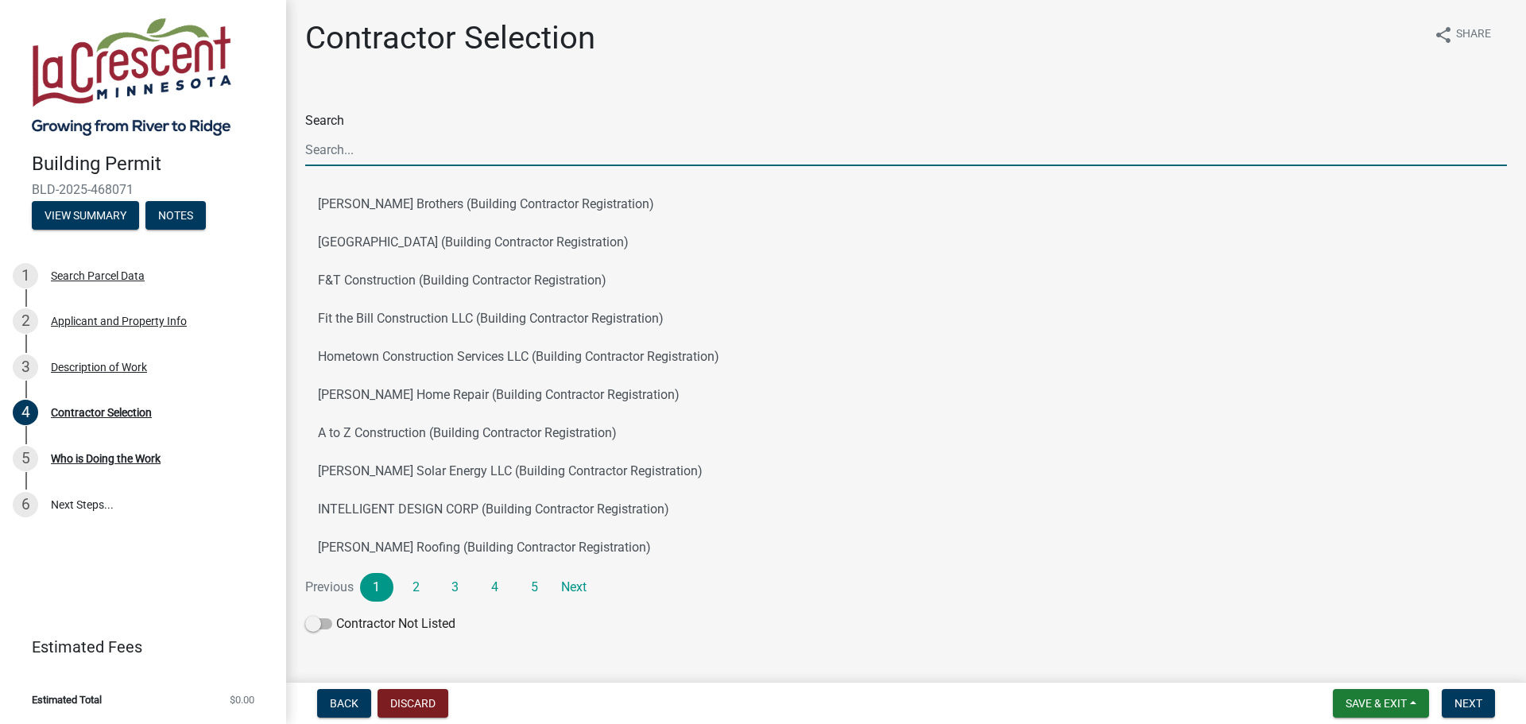
click at [435, 147] on input "Search" at bounding box center [906, 150] width 1202 height 33
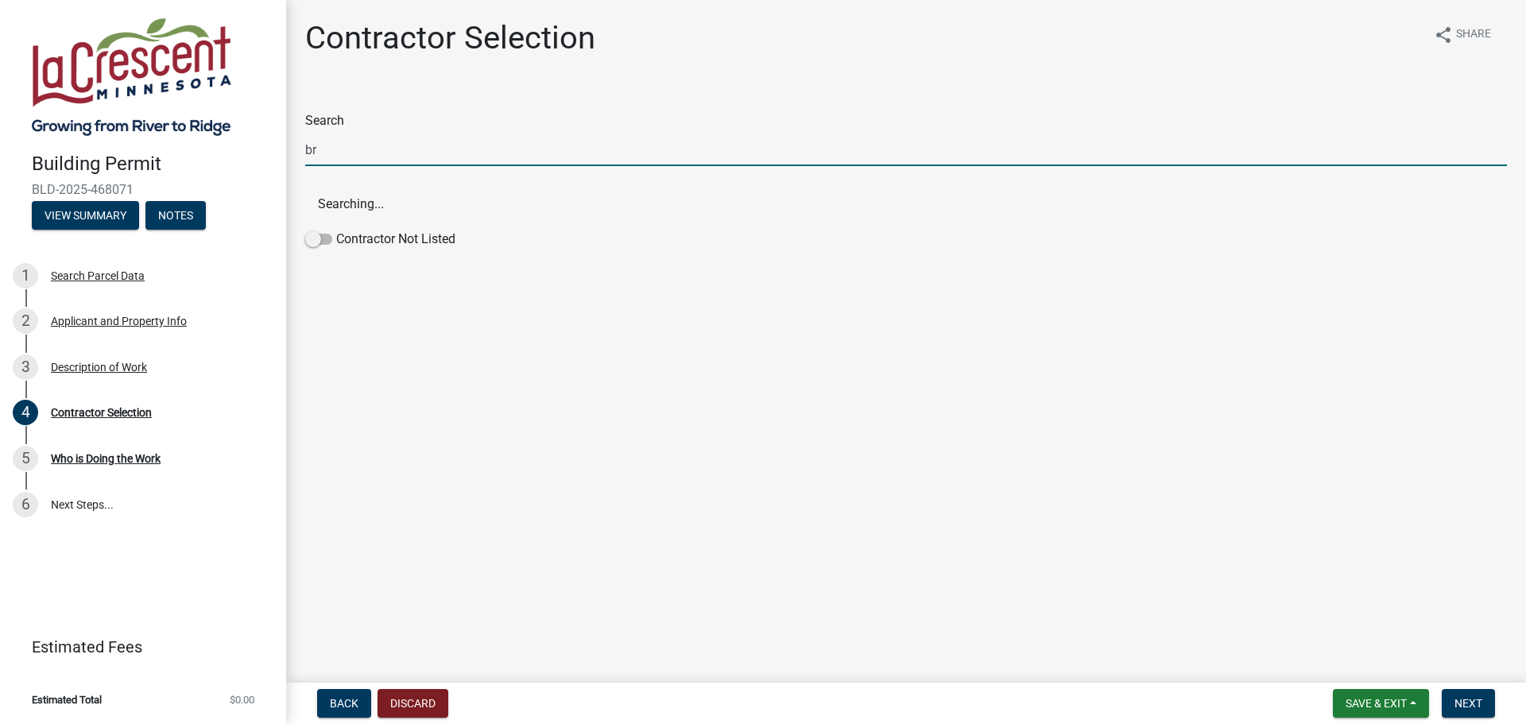
type input "b"
type input "american"
click at [646, 204] on button "American Waterworks (Building Contractor Registration)" at bounding box center [906, 204] width 1202 height 38
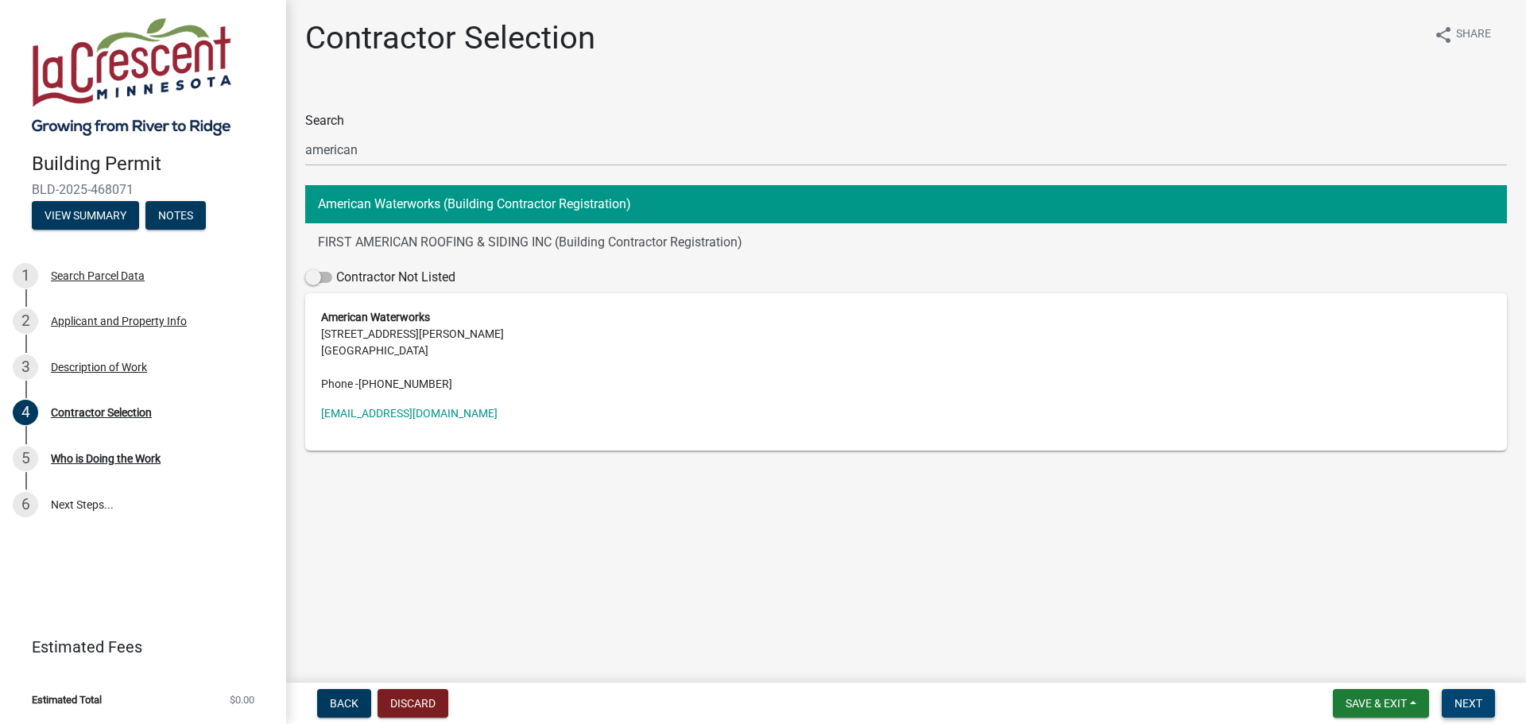
click at [1474, 695] on button "Next" at bounding box center [1468, 703] width 53 height 29
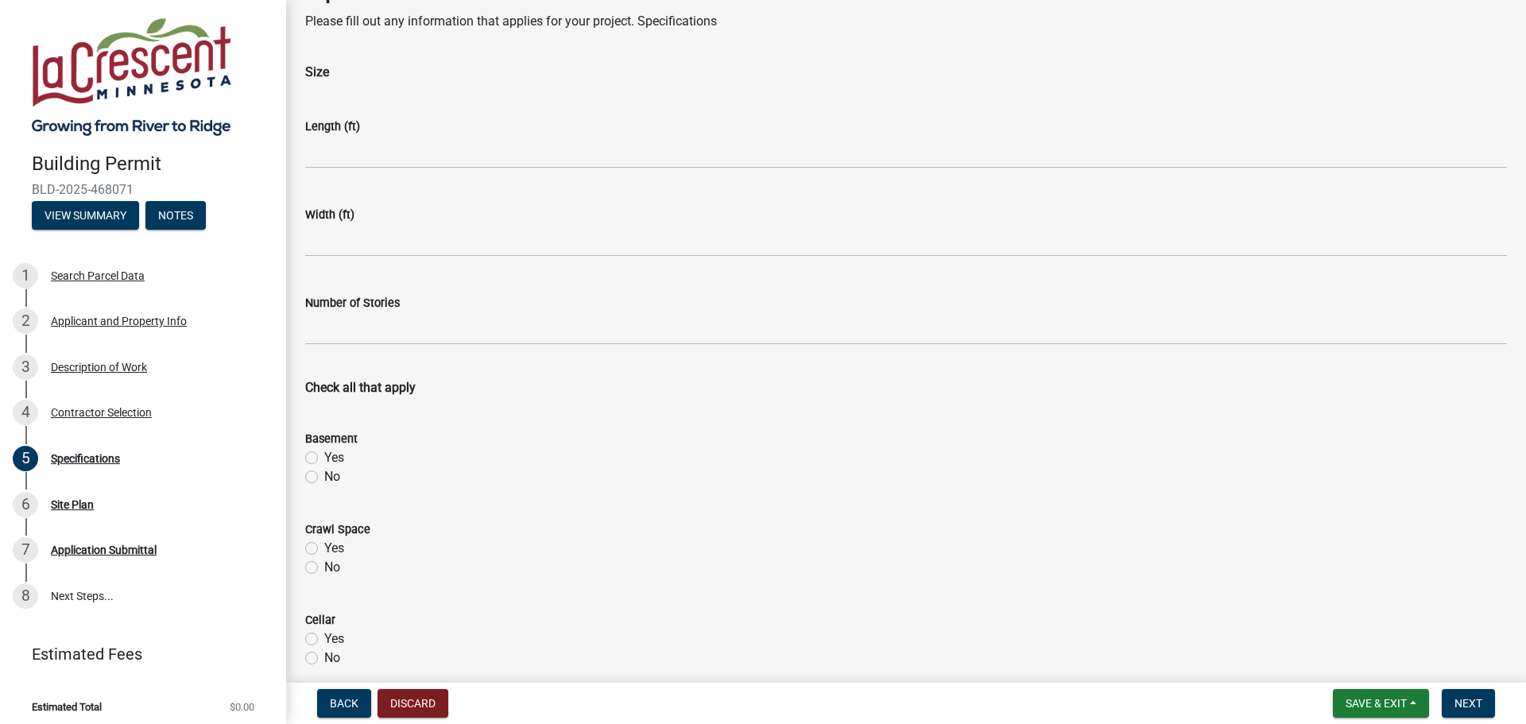
scroll to position [79, 0]
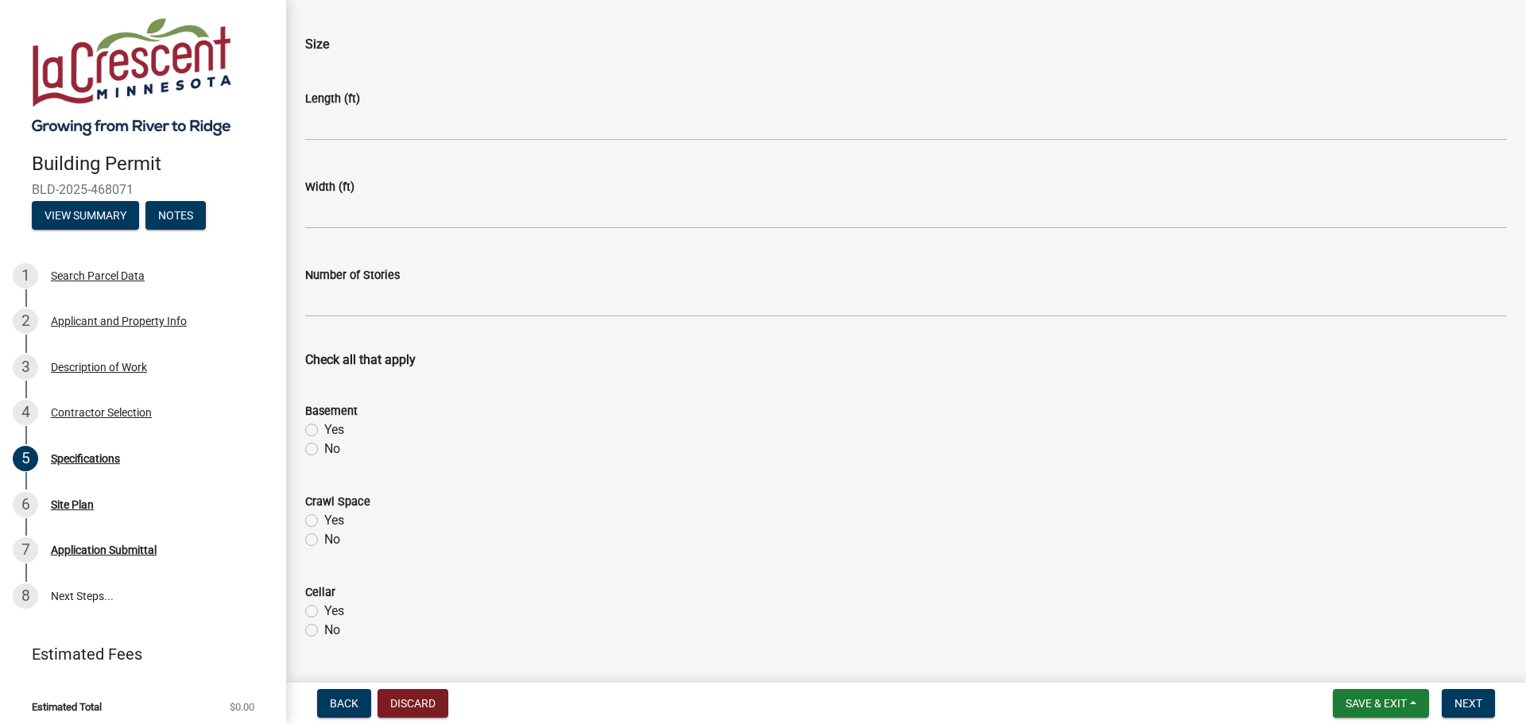
click at [324, 432] on label "Yes" at bounding box center [334, 430] width 20 height 19
click at [324, 431] on input "Yes" at bounding box center [329, 426] width 10 height 10
radio input "true"
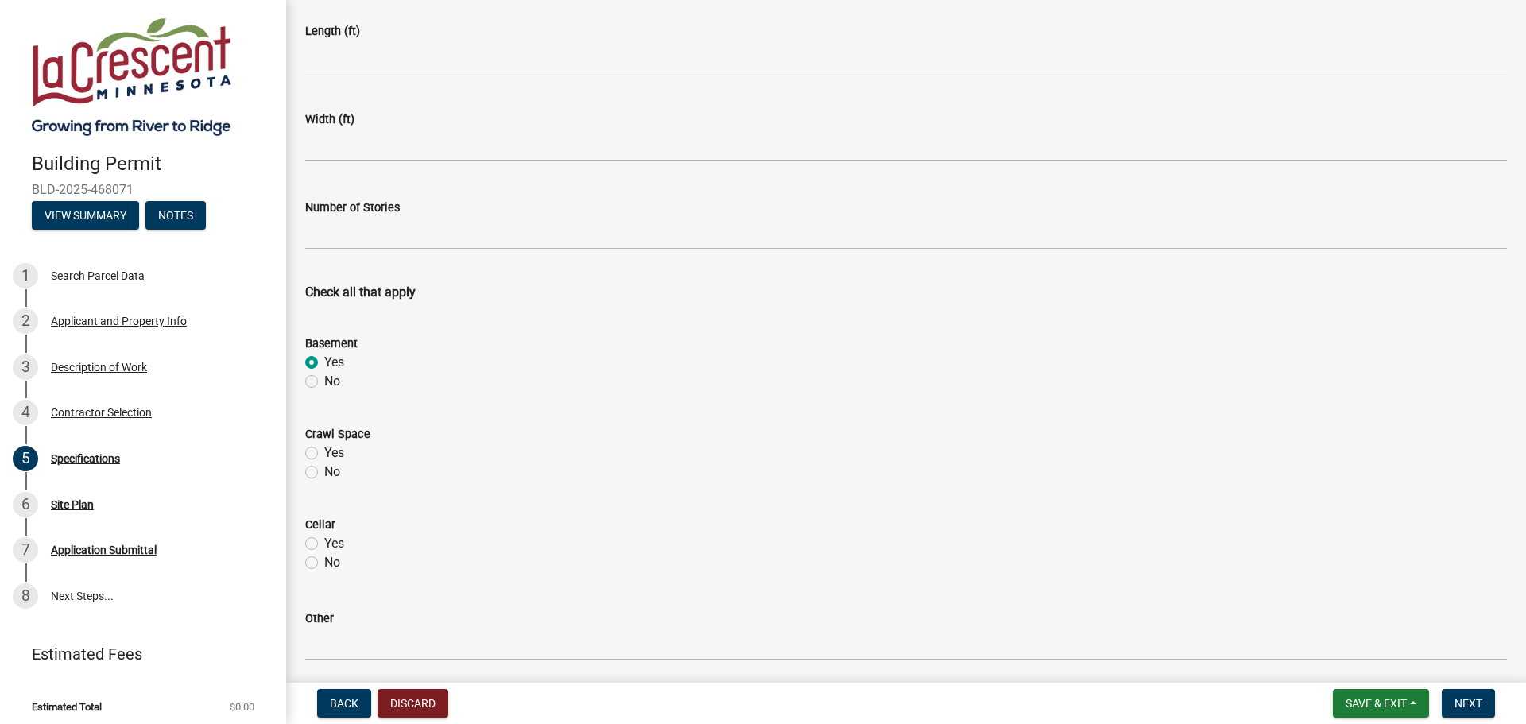
scroll to position [238, 0]
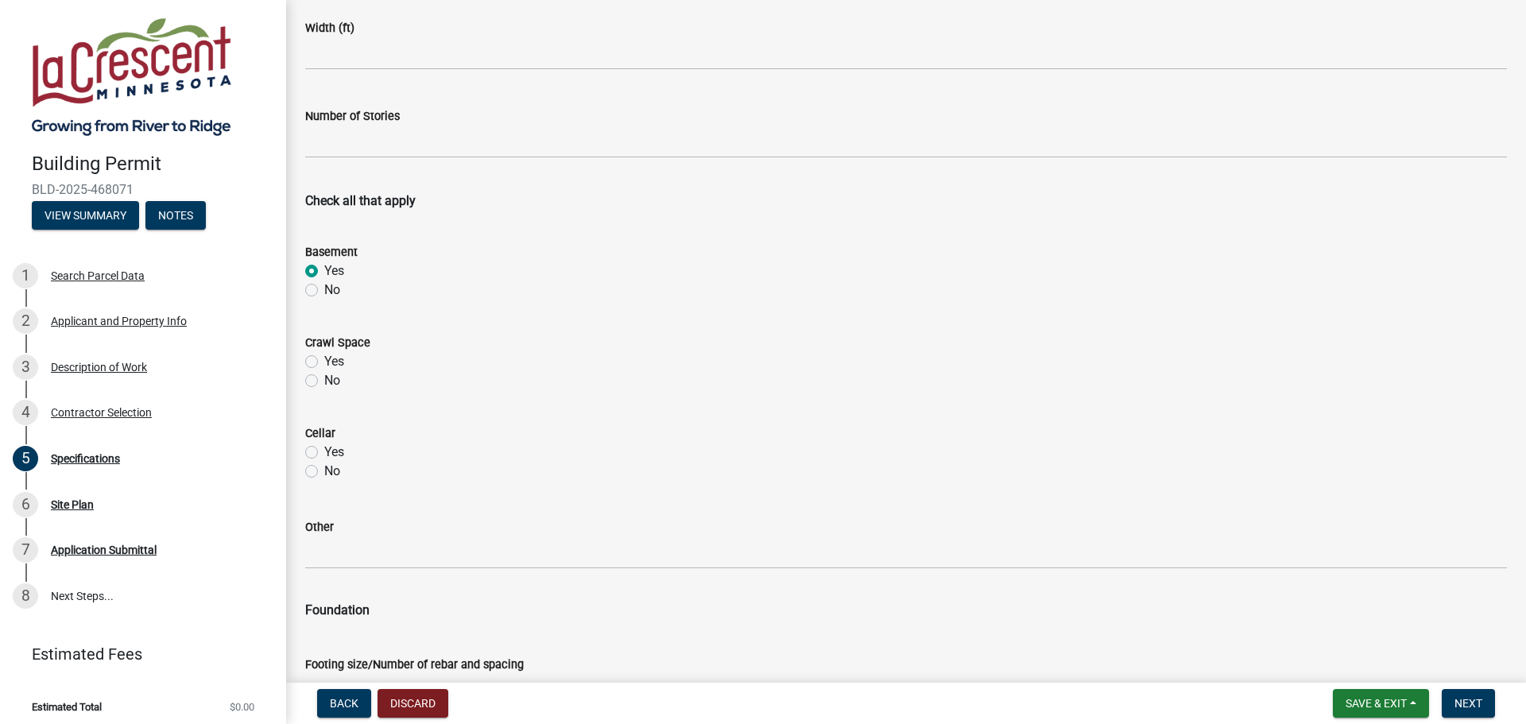
click at [324, 382] on label "No" at bounding box center [332, 380] width 16 height 19
click at [324, 382] on input "No" at bounding box center [329, 376] width 10 height 10
radio input "true"
click at [324, 471] on label "No" at bounding box center [332, 471] width 16 height 19
click at [324, 471] on input "No" at bounding box center [329, 467] width 10 height 10
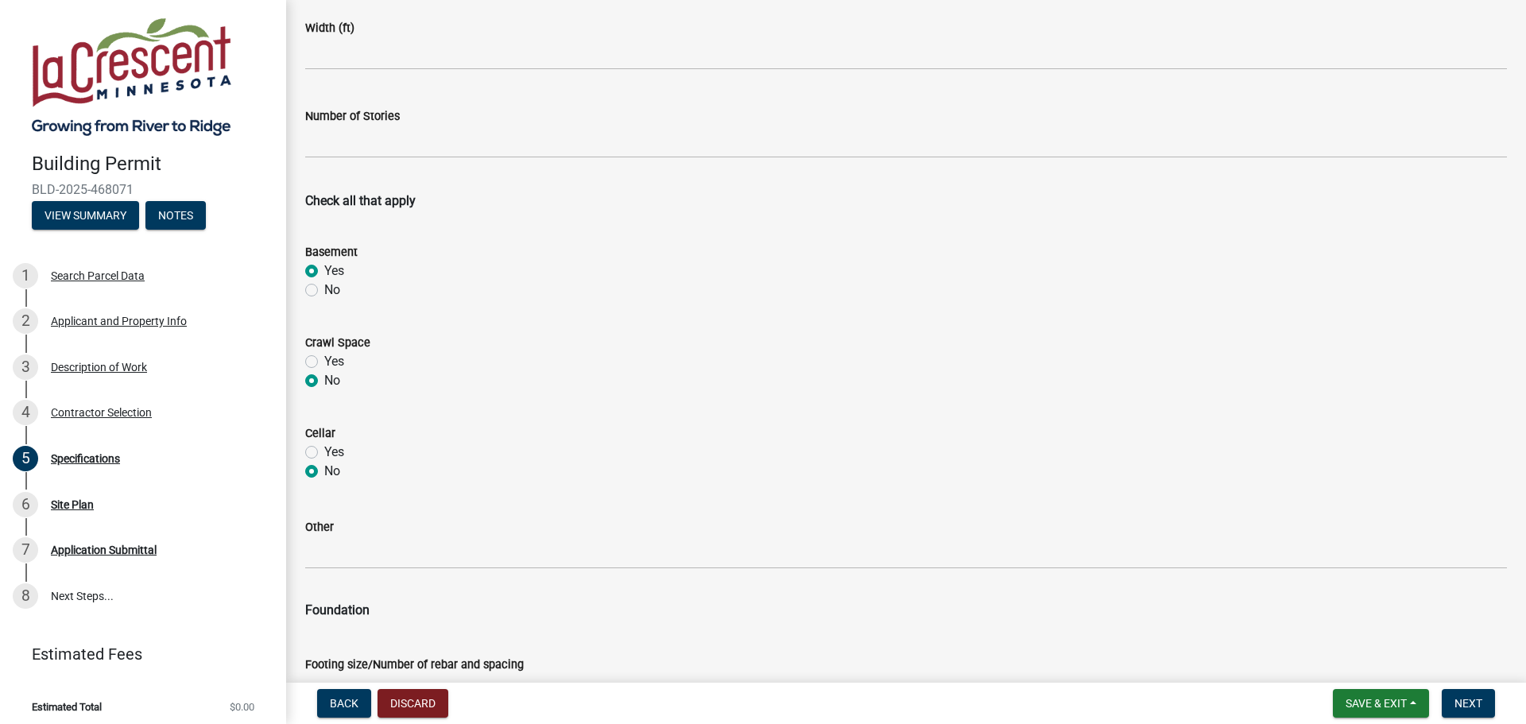
radio input "true"
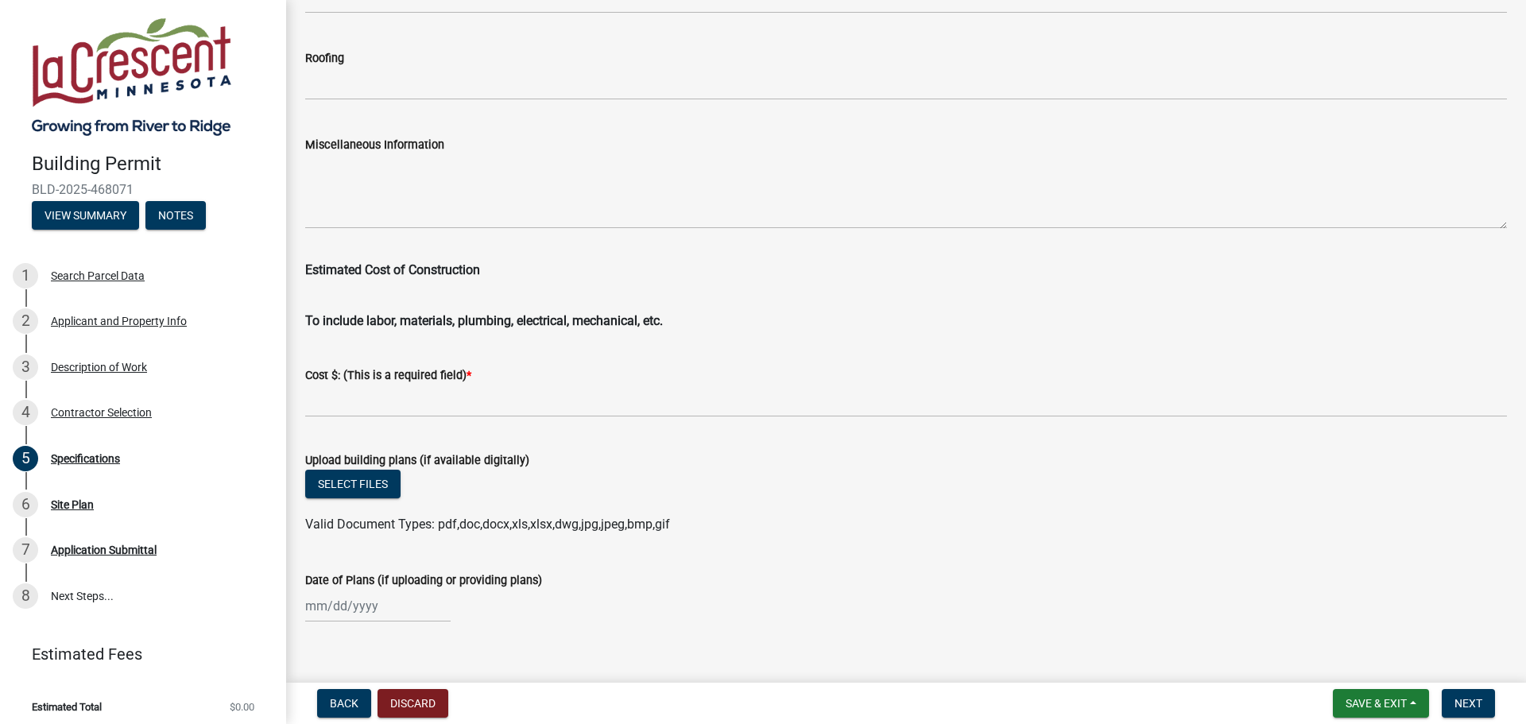
scroll to position [2580, 0]
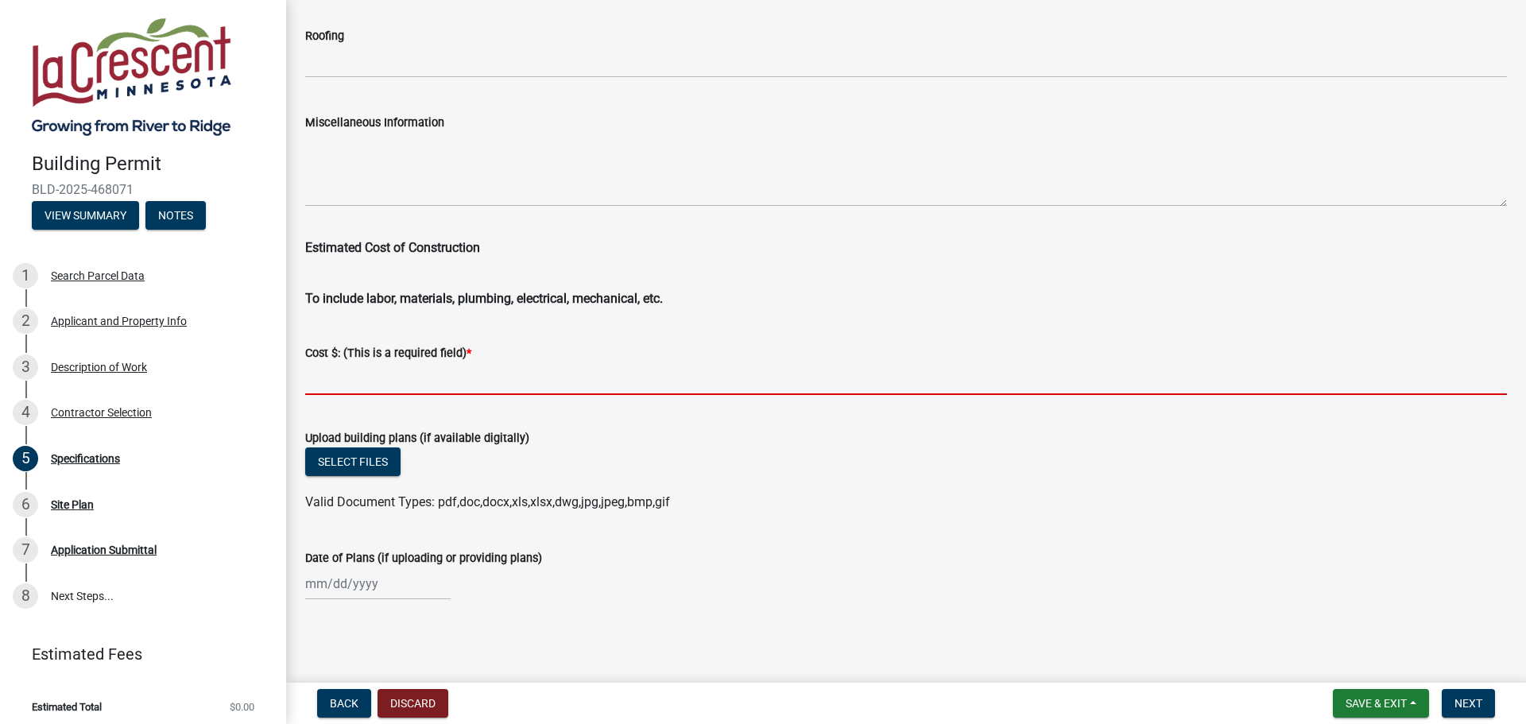
click at [425, 376] on input "text" at bounding box center [906, 378] width 1202 height 33
paste input "7,595.64"
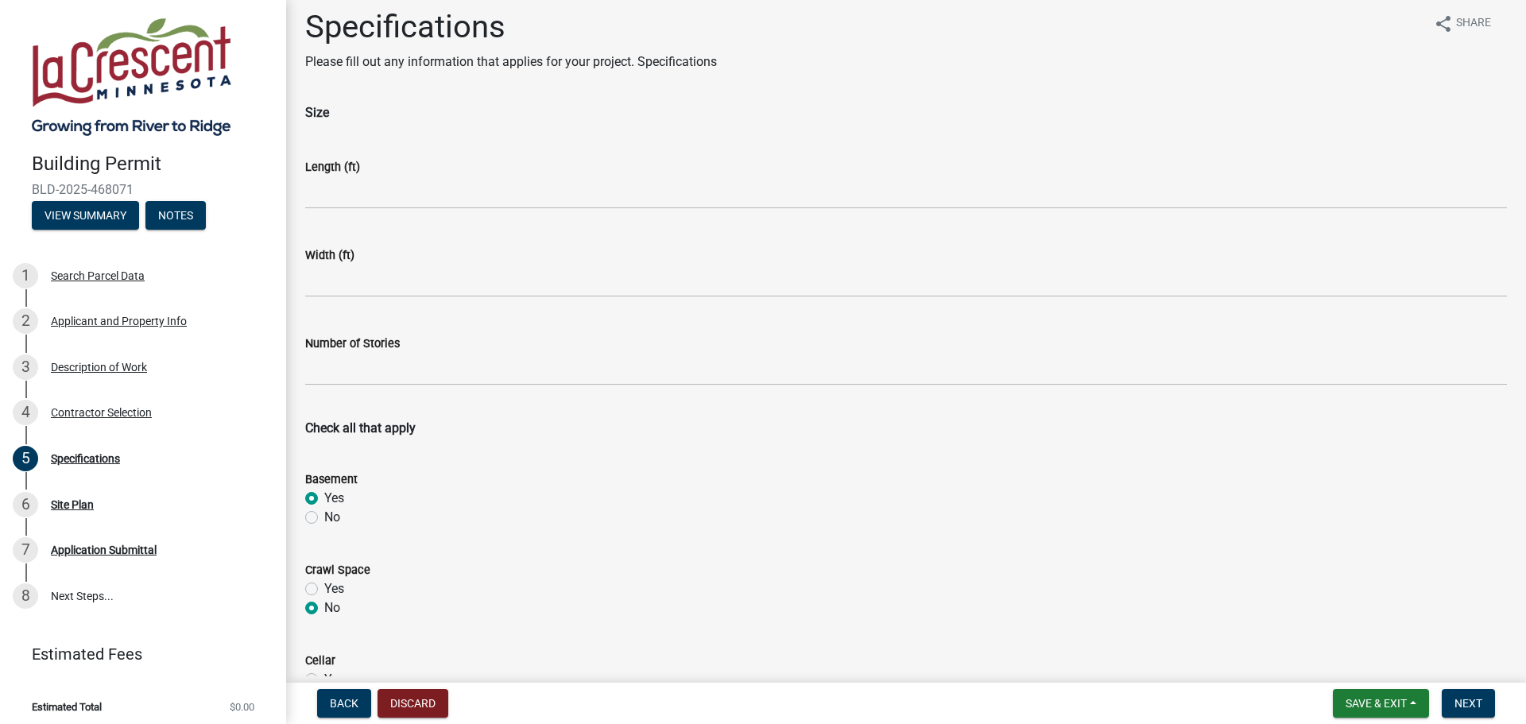
scroll to position [0, 0]
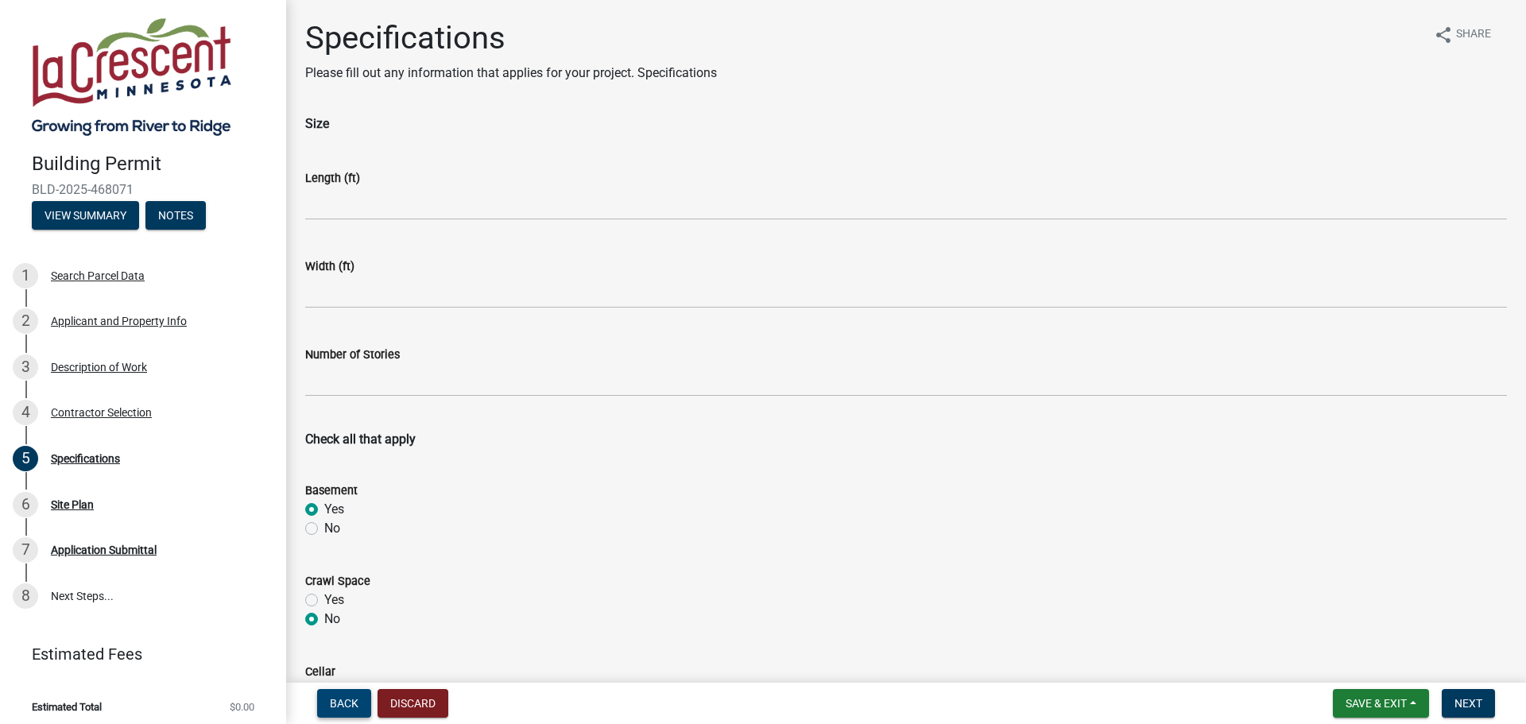
type input "7595.64"
click at [343, 699] on span "Back" at bounding box center [344, 703] width 29 height 13
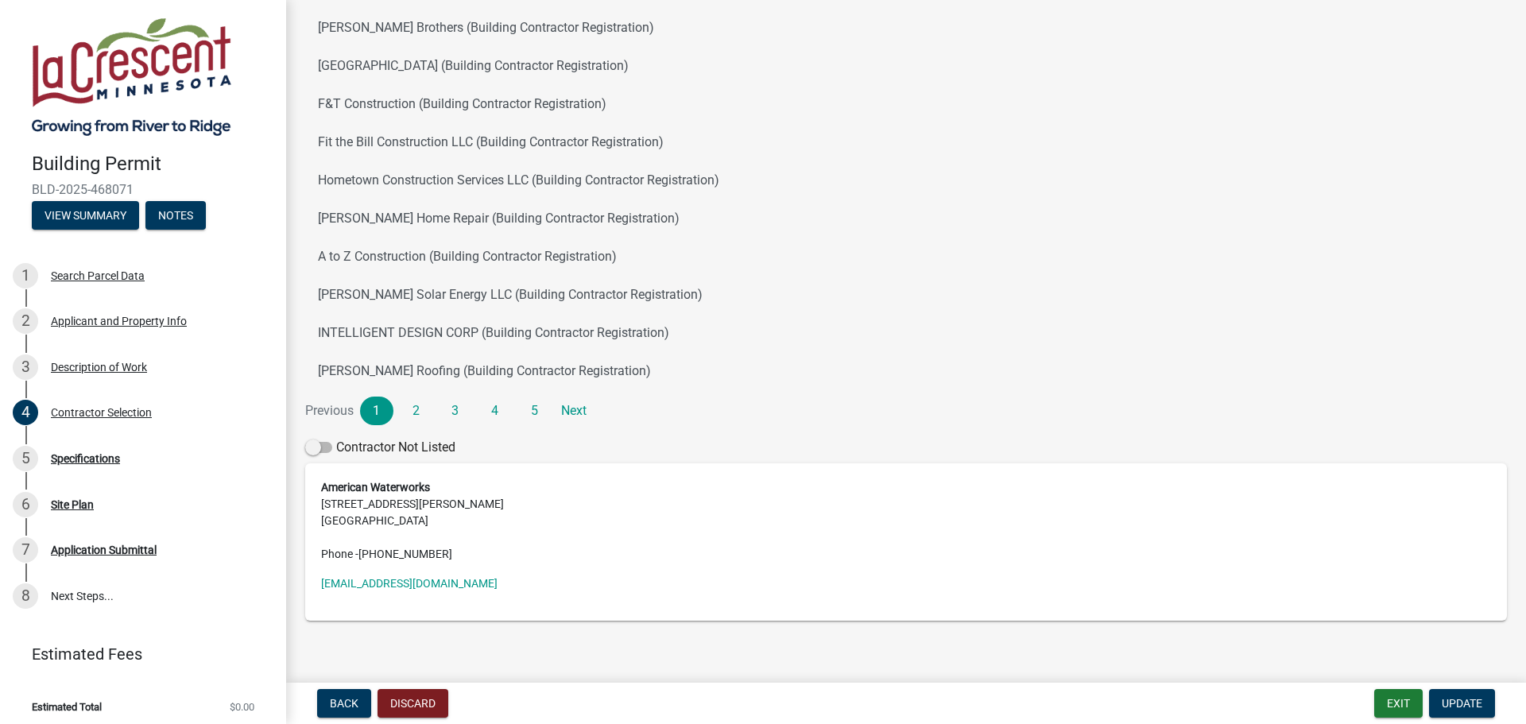
scroll to position [196, 0]
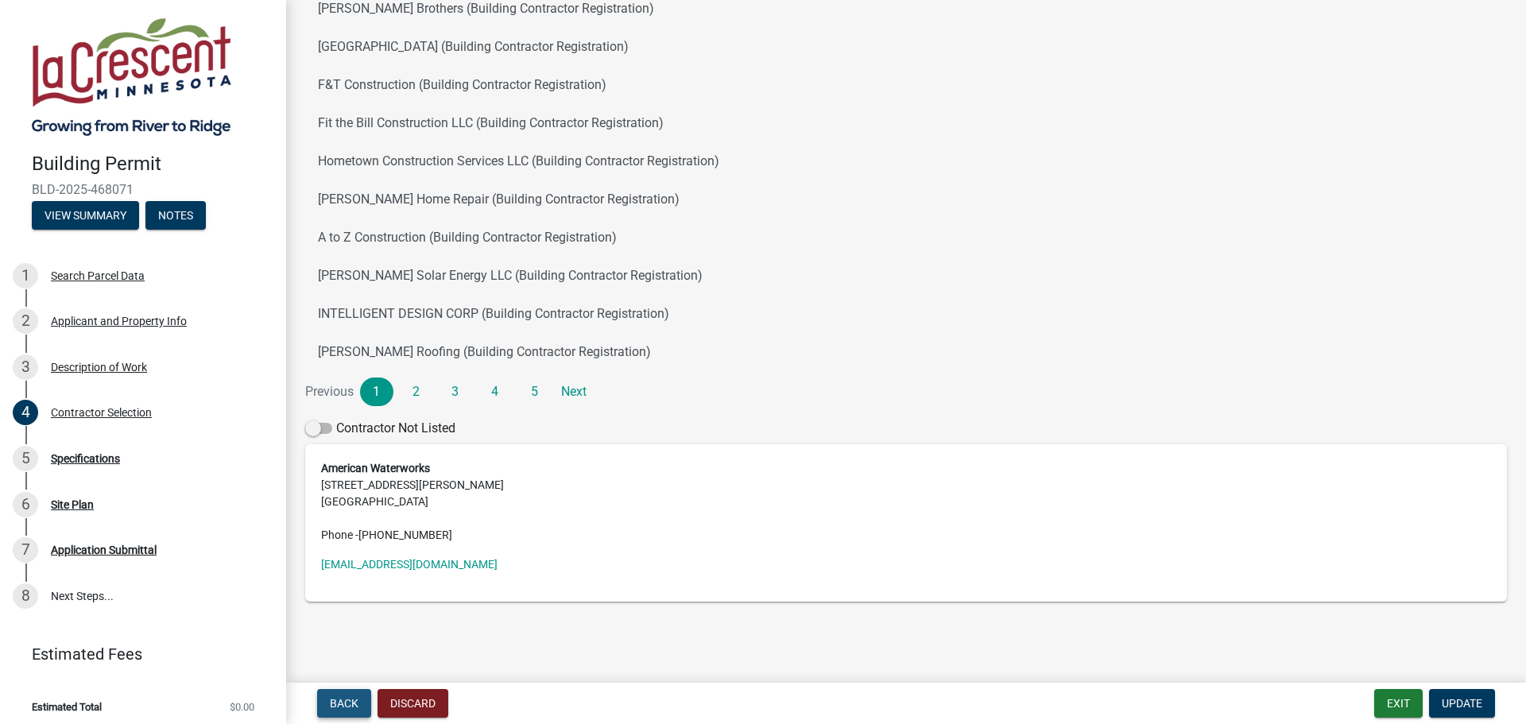
click at [344, 706] on span "Back" at bounding box center [344, 703] width 29 height 13
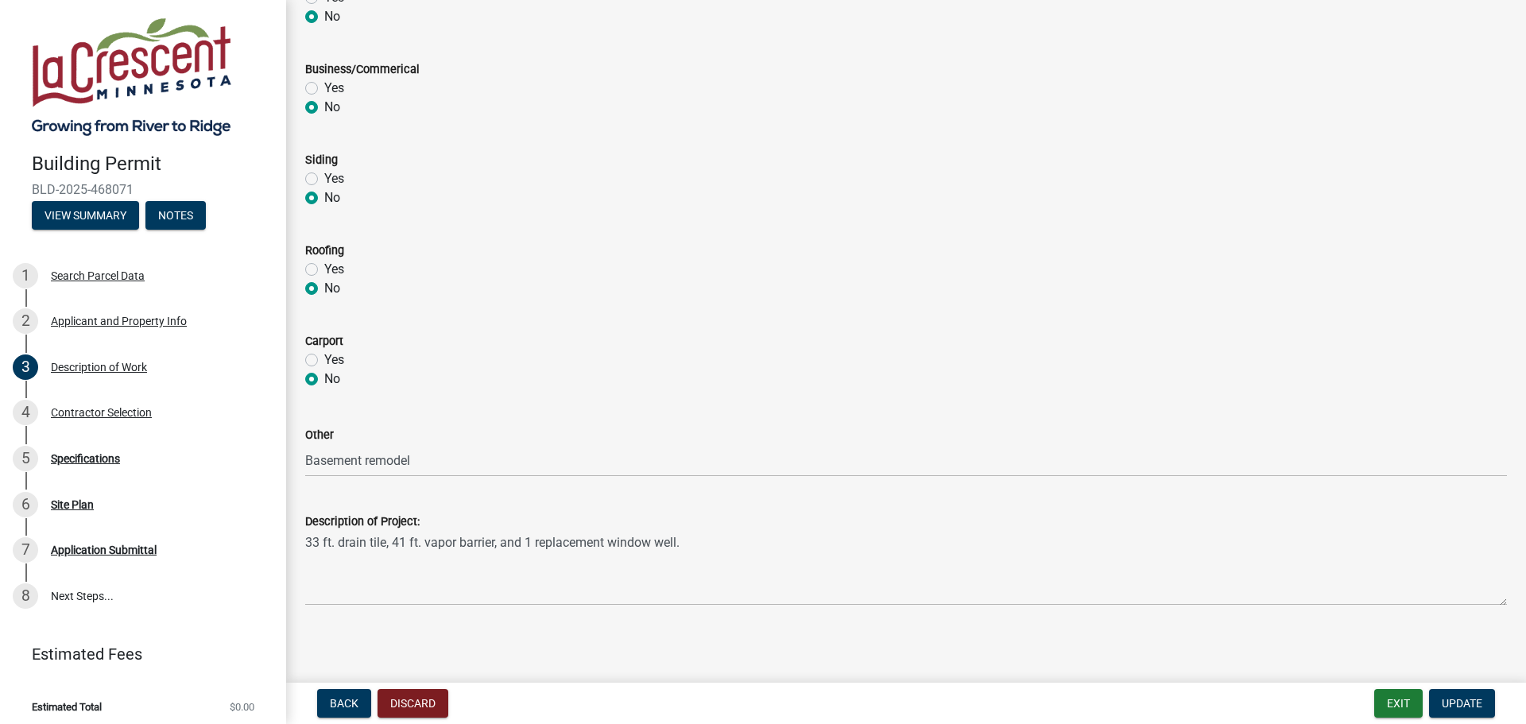
scroll to position [653, 0]
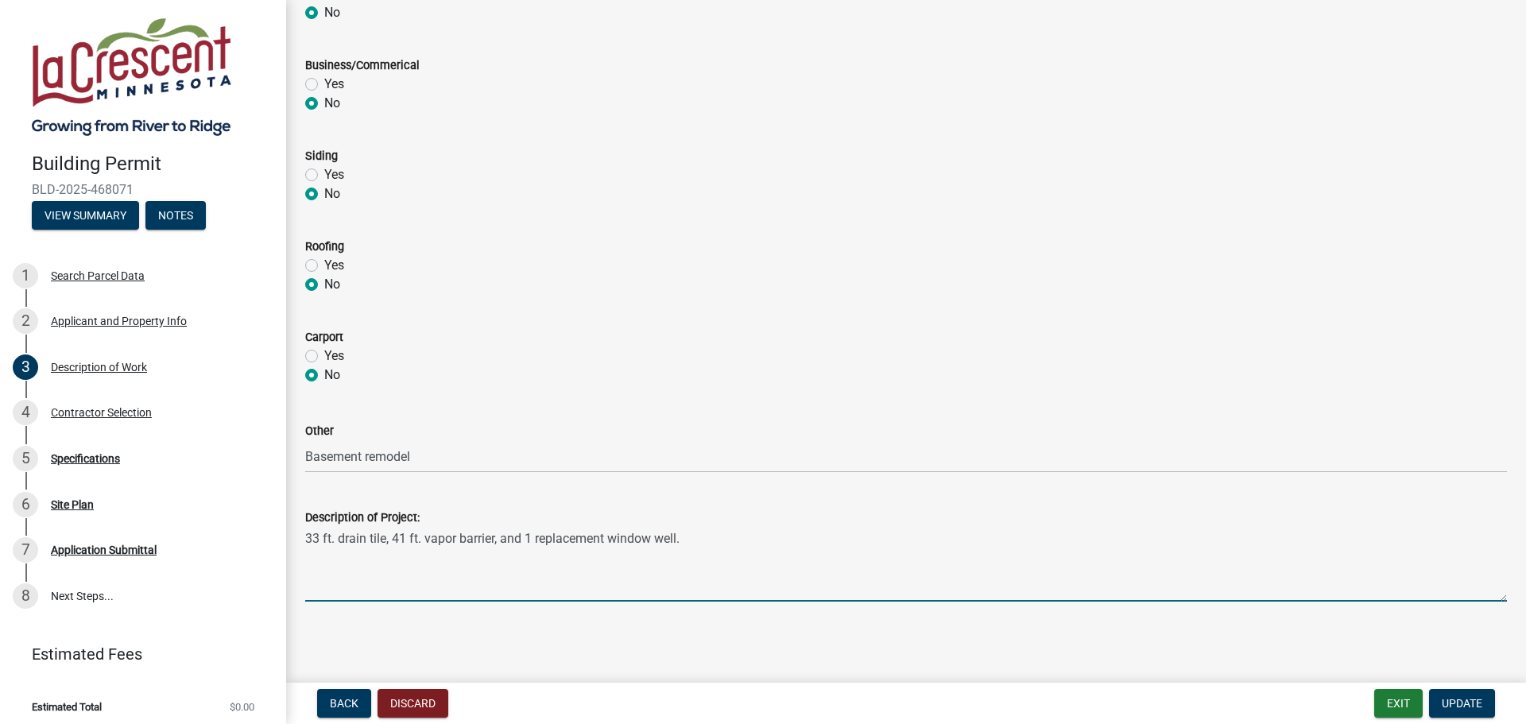
click at [509, 538] on textarea "33 ft. drain tile, 41 ft. vapor barrier, and 1 replacement window well." at bounding box center [906, 564] width 1202 height 75
click at [312, 540] on textarea "33 ft. drain tile, 41 ft. vapor barrier, and 1 replacement window well." at bounding box center [906, 564] width 1202 height 75
type textarea "72 ft. drain tile, 41 ft. vapor barrier, and 1 replacement window well."
click at [1460, 707] on span "Update" at bounding box center [1462, 703] width 41 height 13
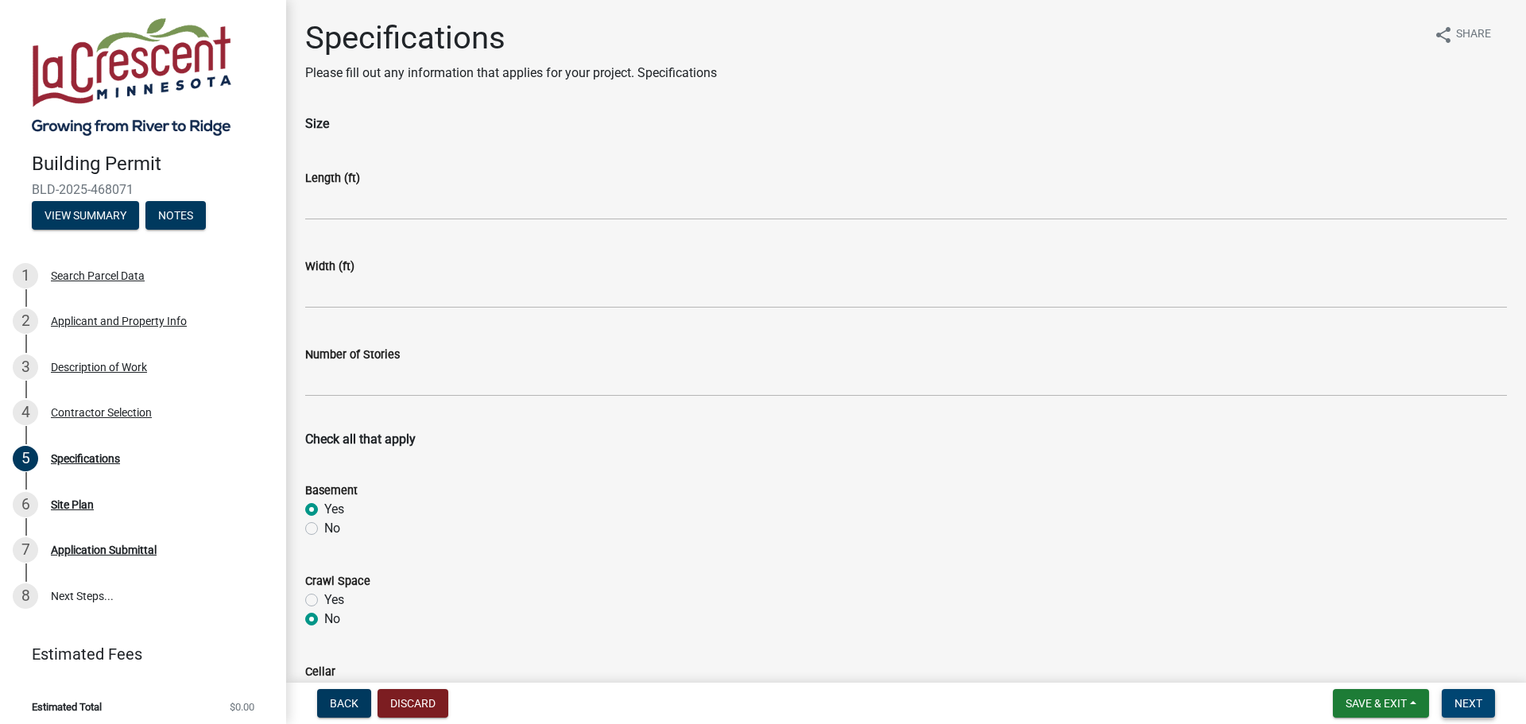
click at [1474, 701] on span "Next" at bounding box center [1469, 703] width 28 height 13
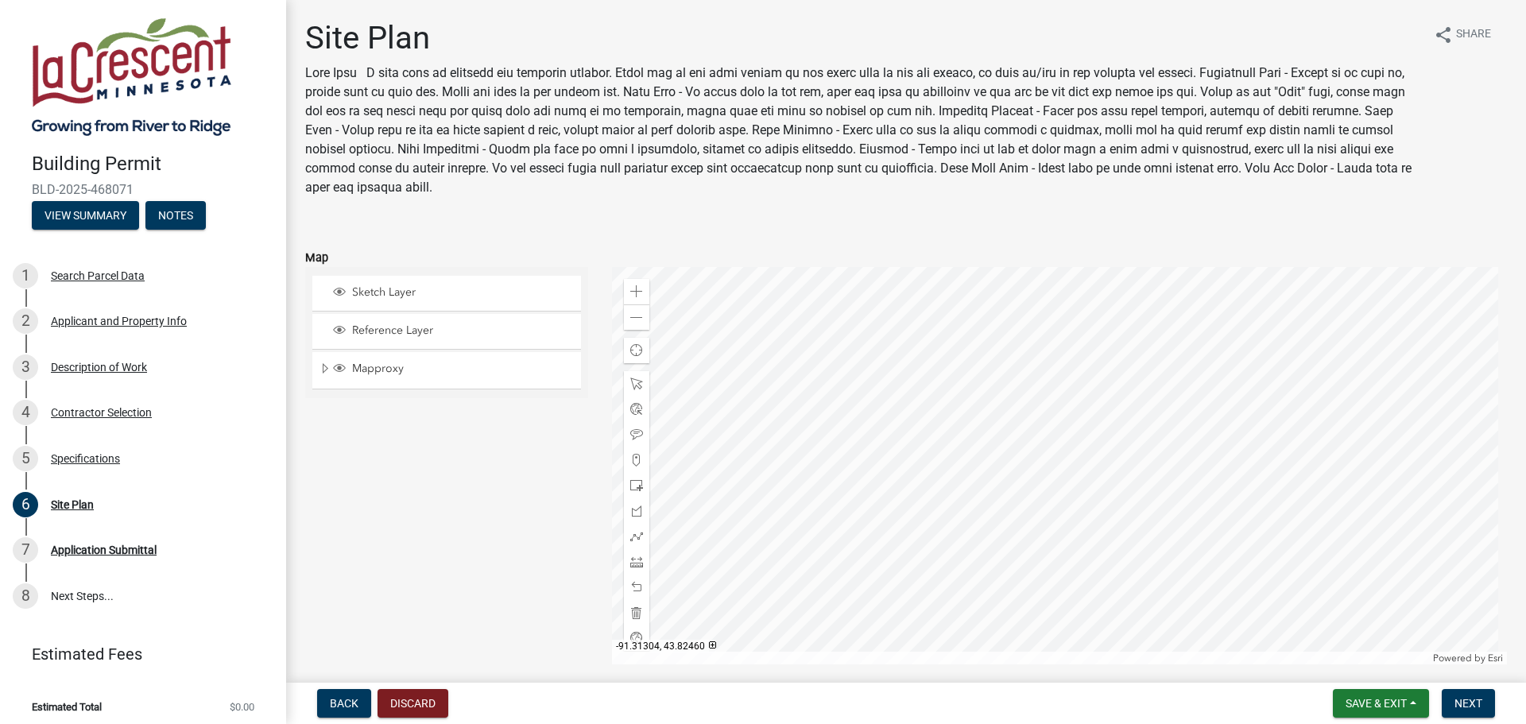
scroll to position [181, 0]
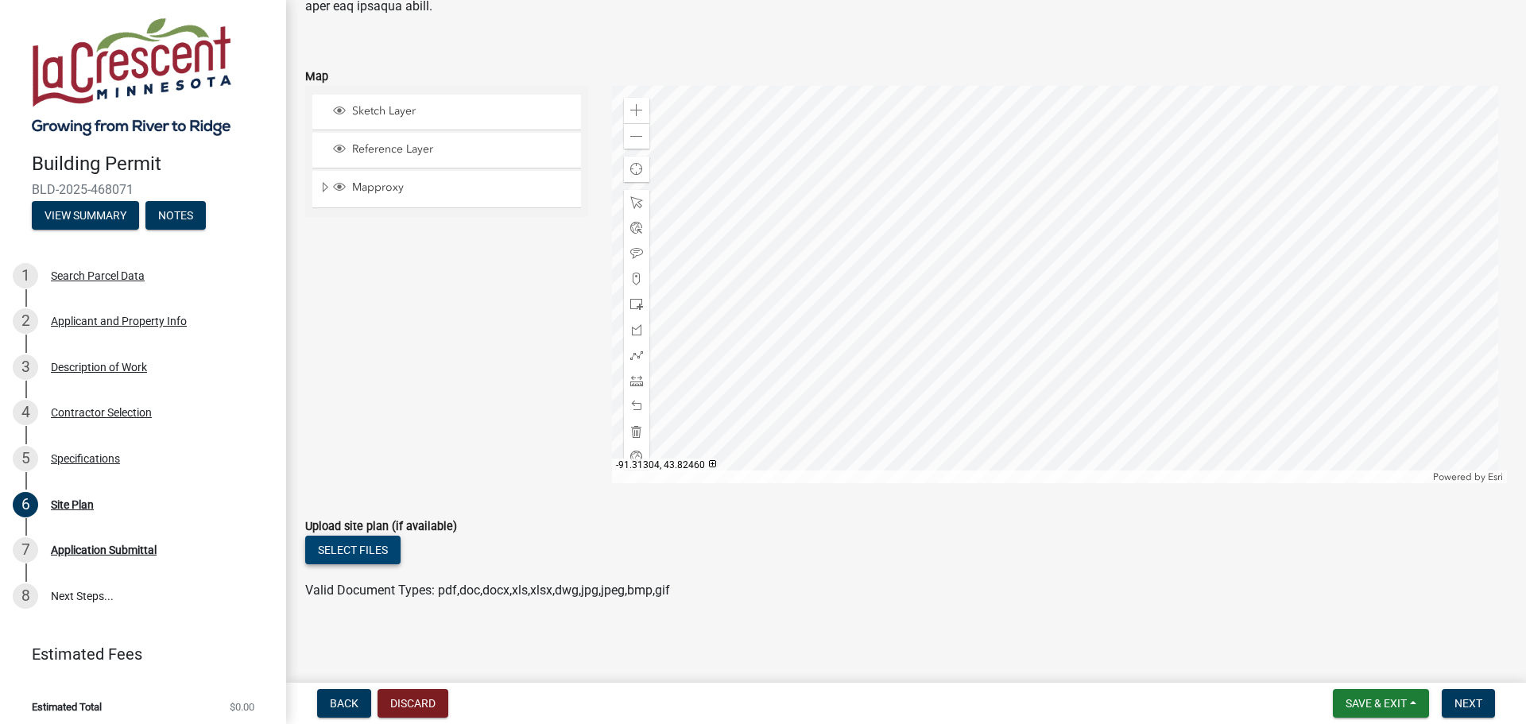
click at [354, 548] on button "Select files" at bounding box center [352, 550] width 95 height 29
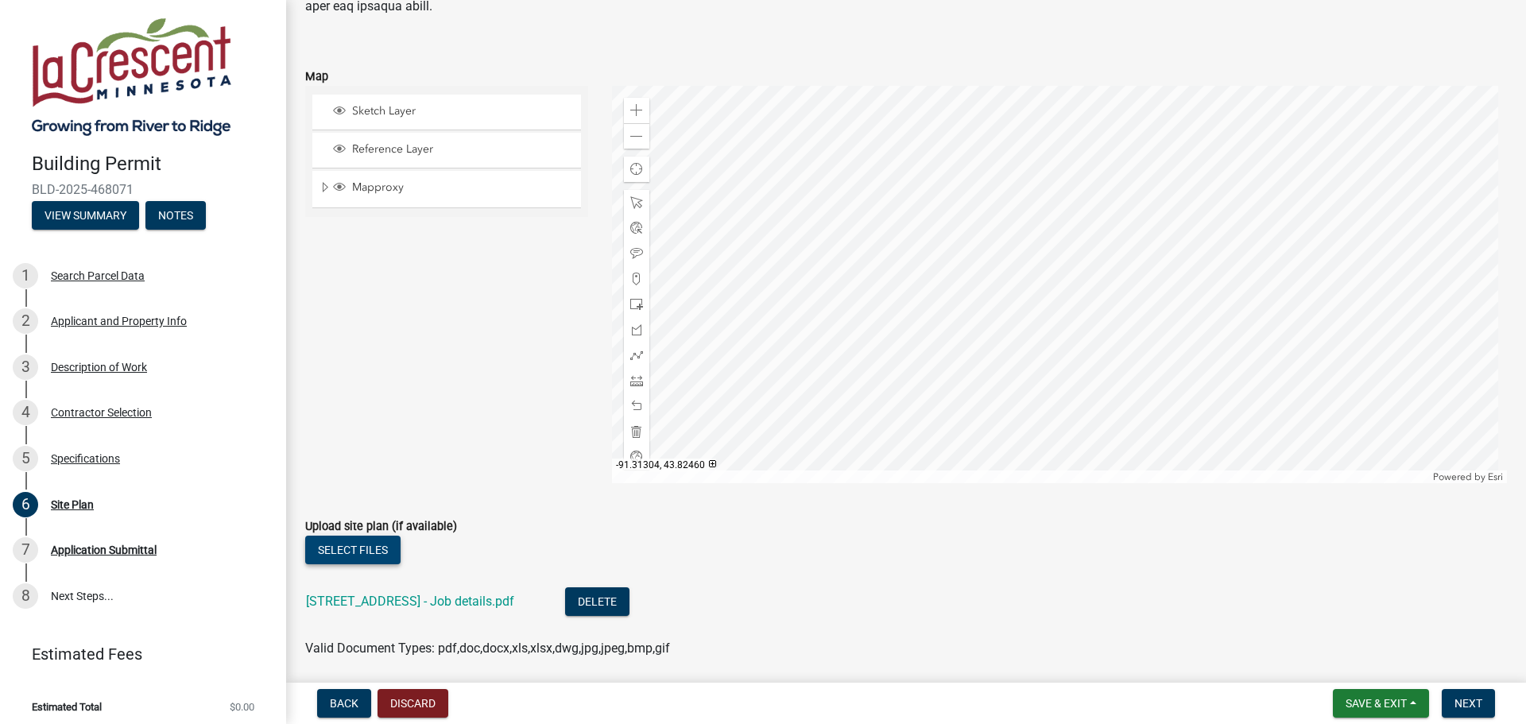
click at [355, 552] on button "Select files" at bounding box center [352, 550] width 95 height 29
click at [353, 556] on button "Select files" at bounding box center [352, 550] width 95 height 29
click at [326, 543] on button "Select files" at bounding box center [352, 550] width 95 height 29
click at [377, 551] on button "Select files" at bounding box center [352, 550] width 95 height 29
click at [344, 542] on button "Select files" at bounding box center [352, 550] width 95 height 29
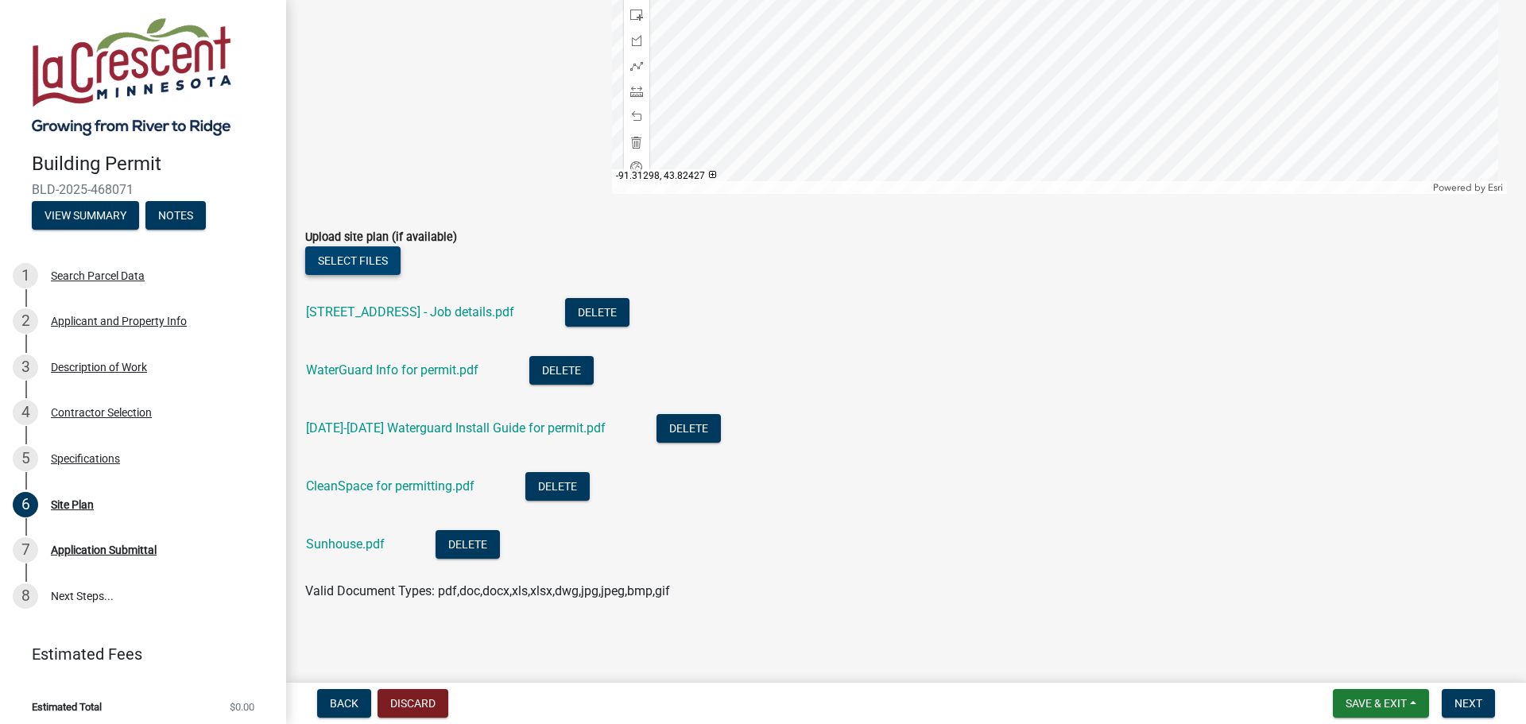
scroll to position [471, 0]
click at [1460, 697] on span "Next" at bounding box center [1469, 703] width 28 height 13
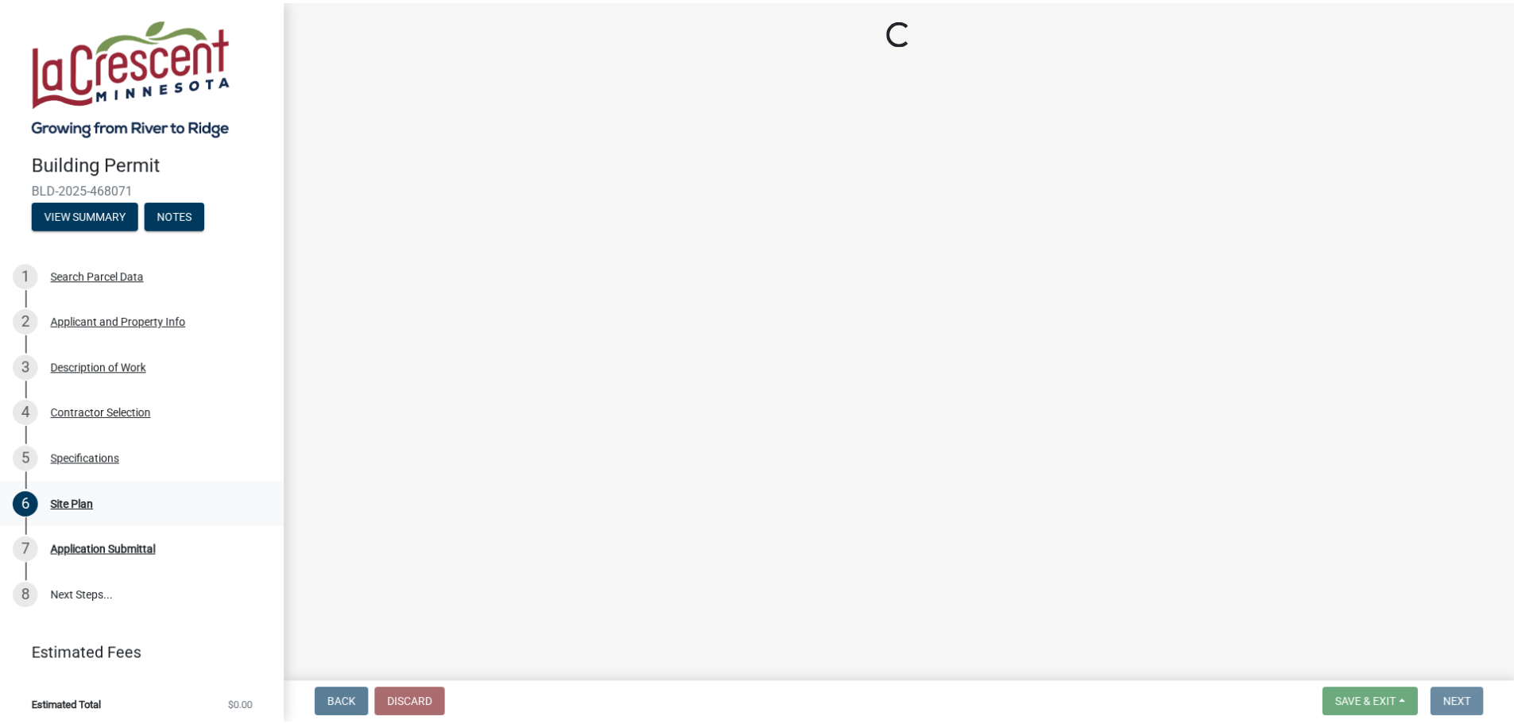
scroll to position [0, 0]
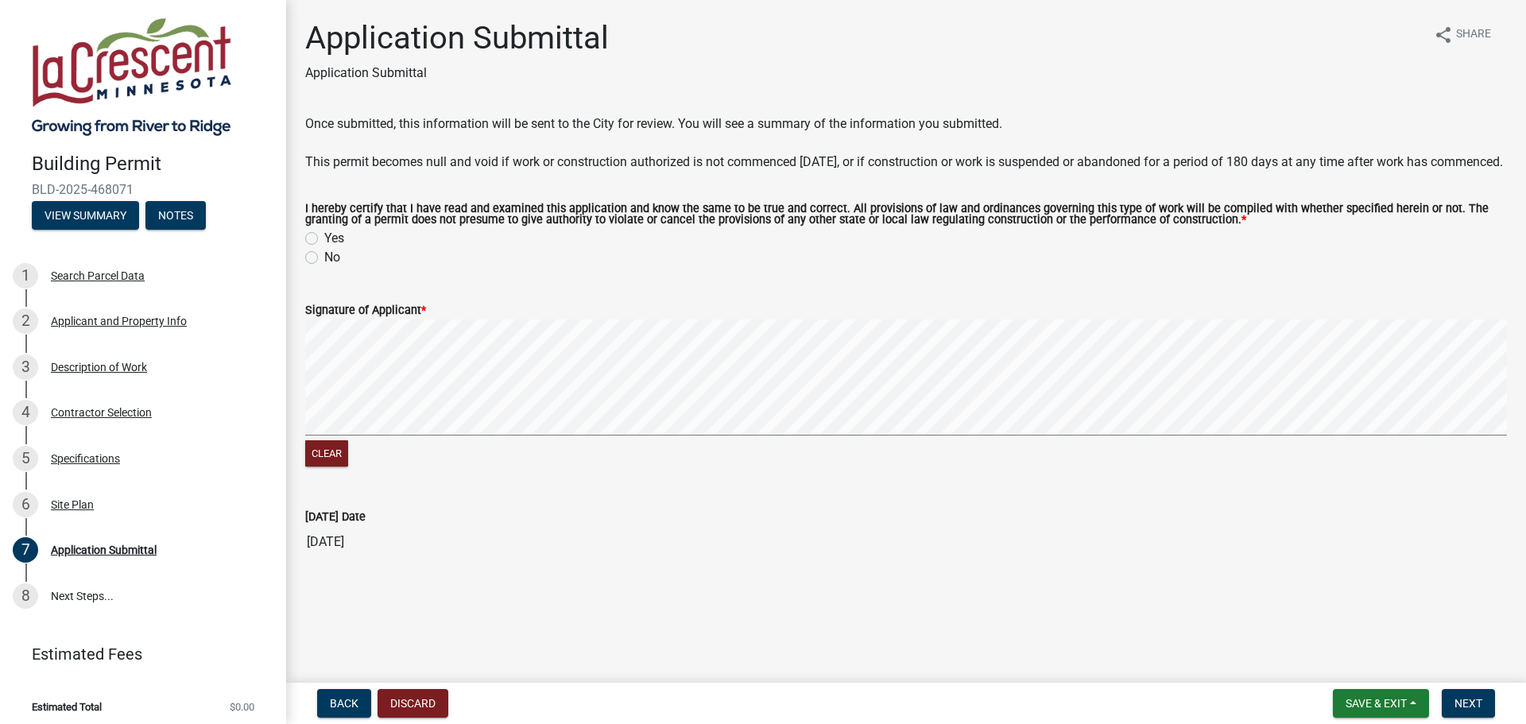
click at [324, 248] on label "Yes" at bounding box center [334, 238] width 20 height 19
click at [324, 239] on input "Yes" at bounding box center [329, 234] width 10 height 10
radio input "true"
click at [1472, 697] on span "Next" at bounding box center [1469, 703] width 28 height 13
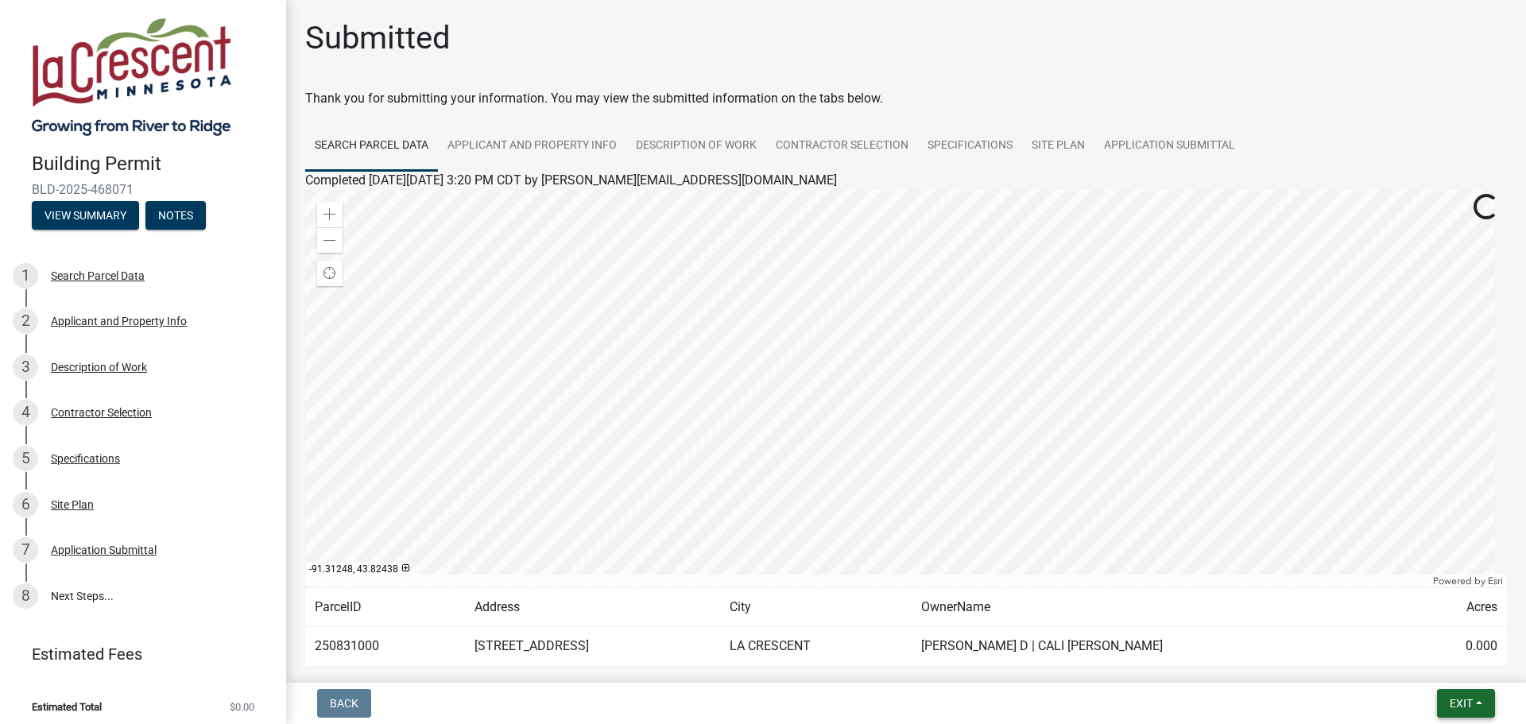
click at [1450, 702] on span "Exit" at bounding box center [1461, 703] width 23 height 13
click at [1419, 662] on button "Save & Exit" at bounding box center [1431, 662] width 127 height 38
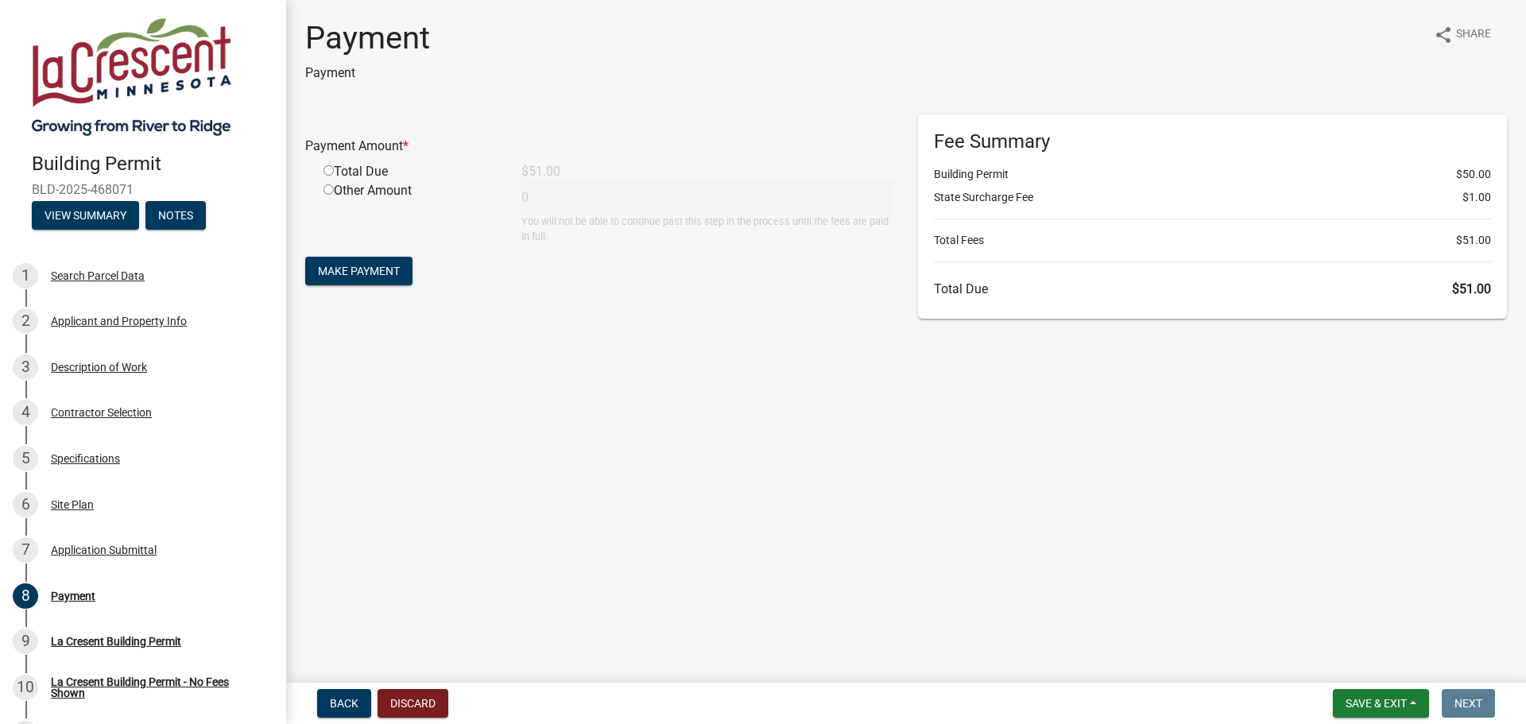
click at [327, 169] on input "radio" at bounding box center [329, 170] width 10 height 10
radio input "true"
type input "51"
click at [390, 263] on button "Make Payment" at bounding box center [358, 271] width 107 height 29
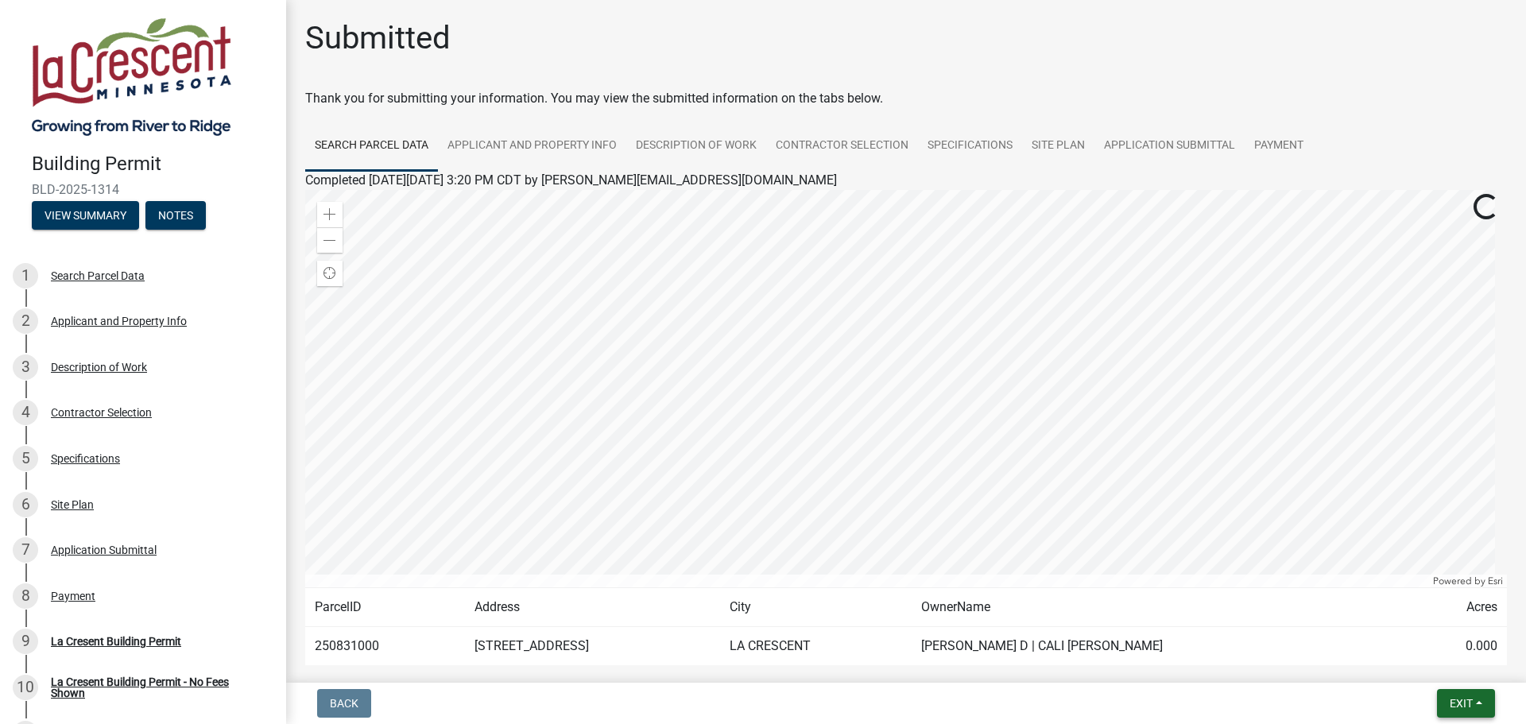
click at [1459, 698] on span "Exit" at bounding box center [1461, 703] width 23 height 13
click at [1429, 652] on button "Save & Exit" at bounding box center [1431, 662] width 127 height 38
